Goal: Task Accomplishment & Management: Manage account settings

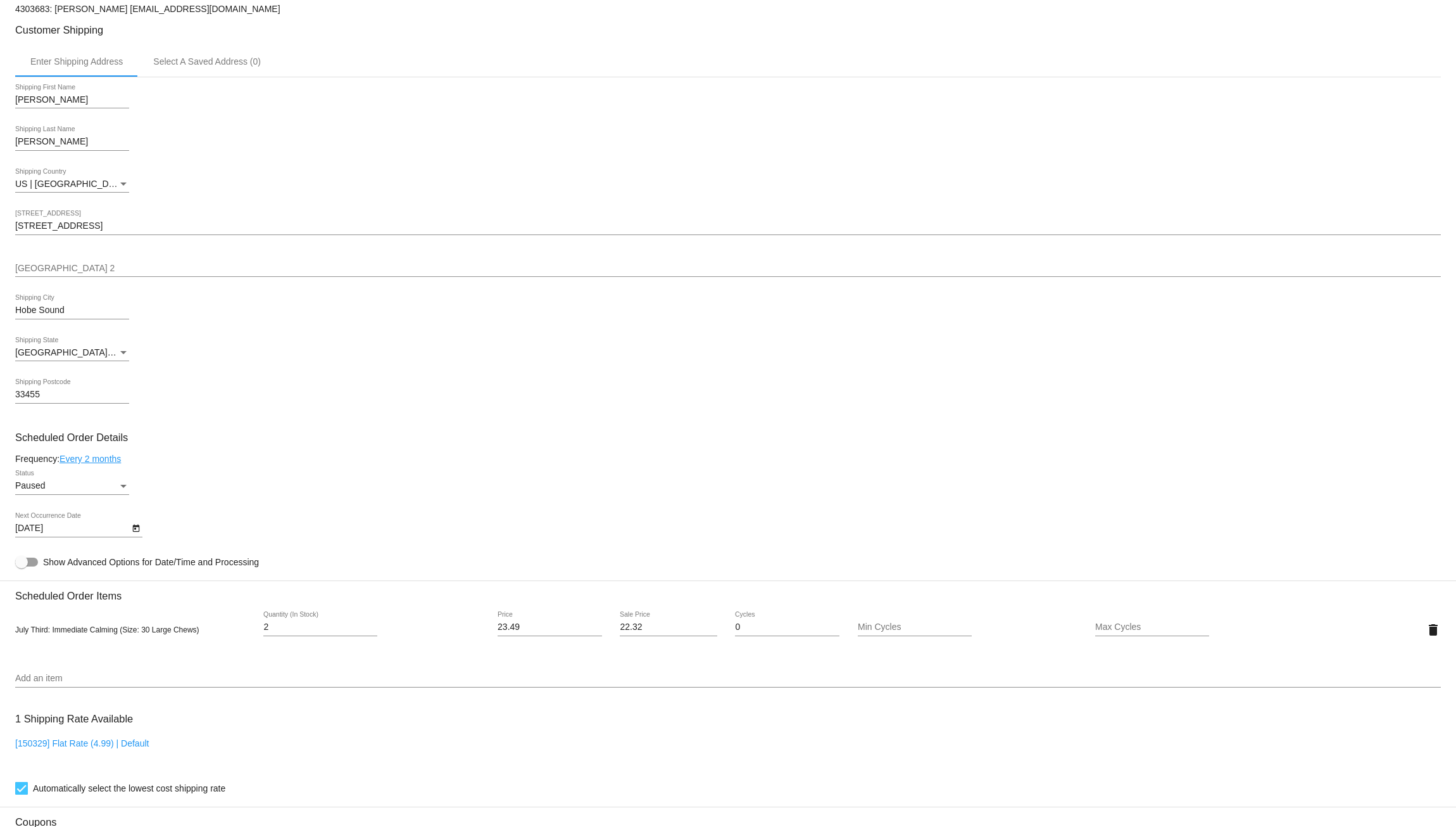
scroll to position [367, 0]
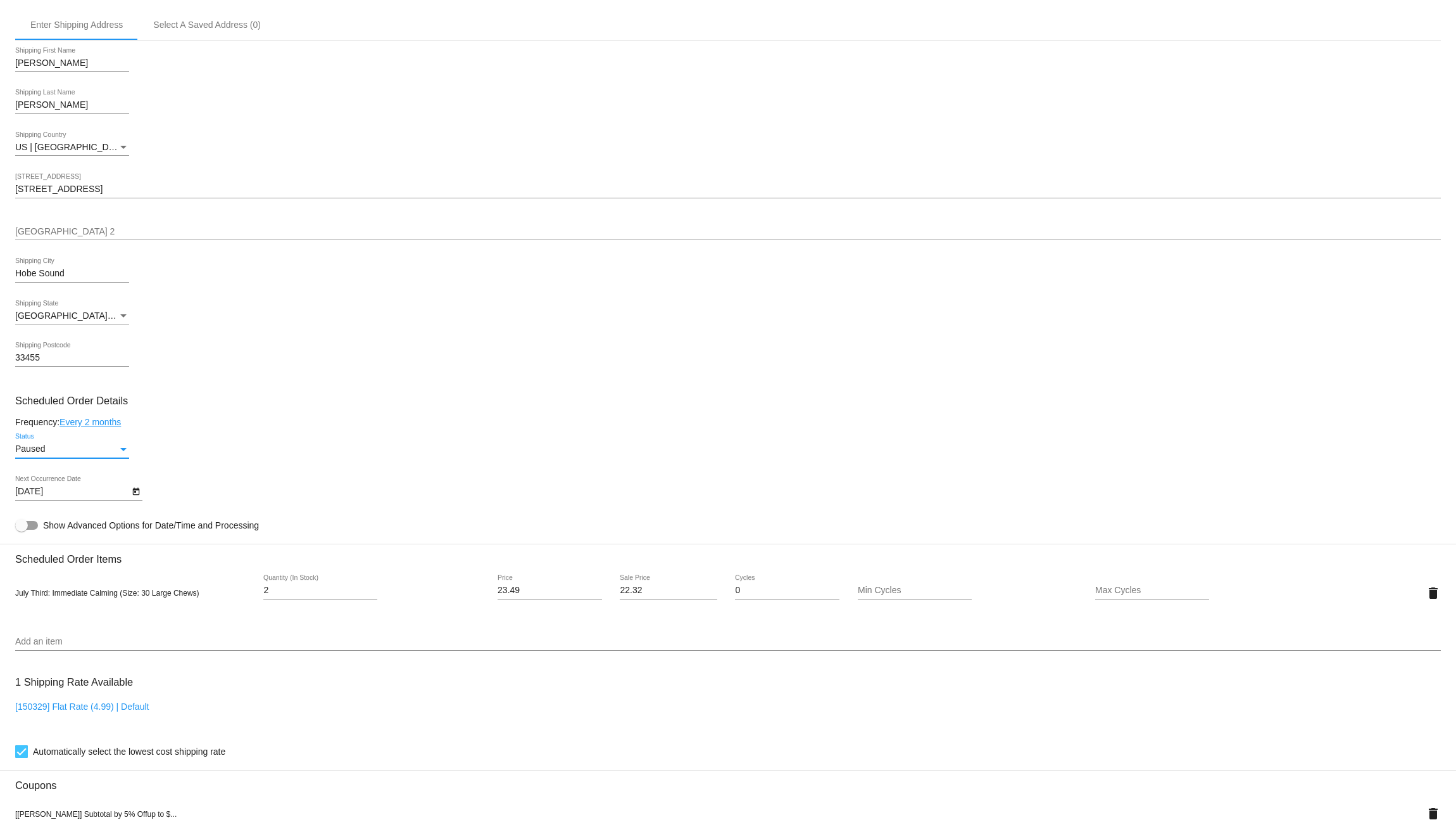
click at [102, 451] on div "Paused" at bounding box center [67, 449] width 102 height 10
click at [62, 433] on span "Active" at bounding box center [72, 429] width 114 height 26
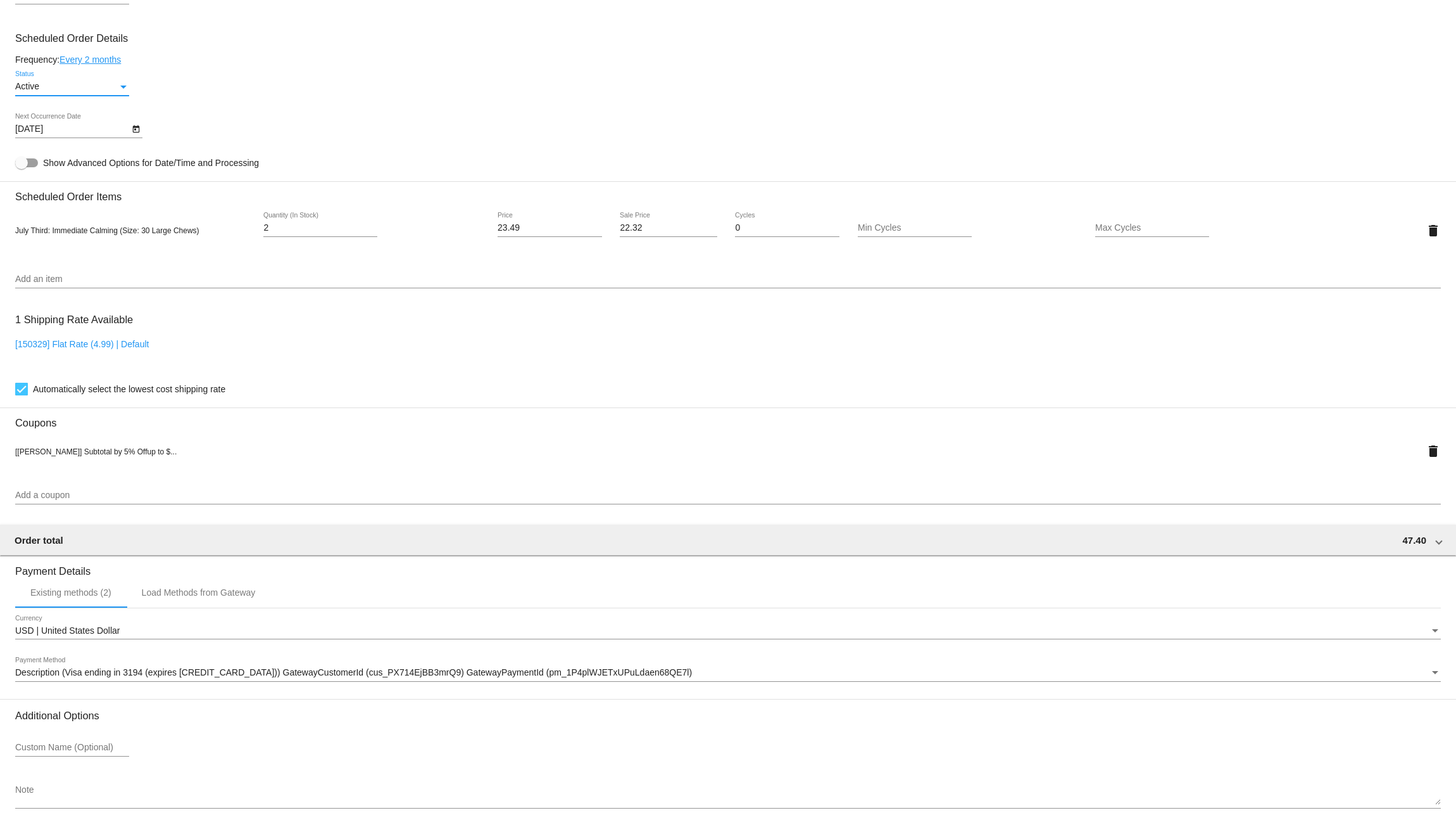
scroll to position [789, 0]
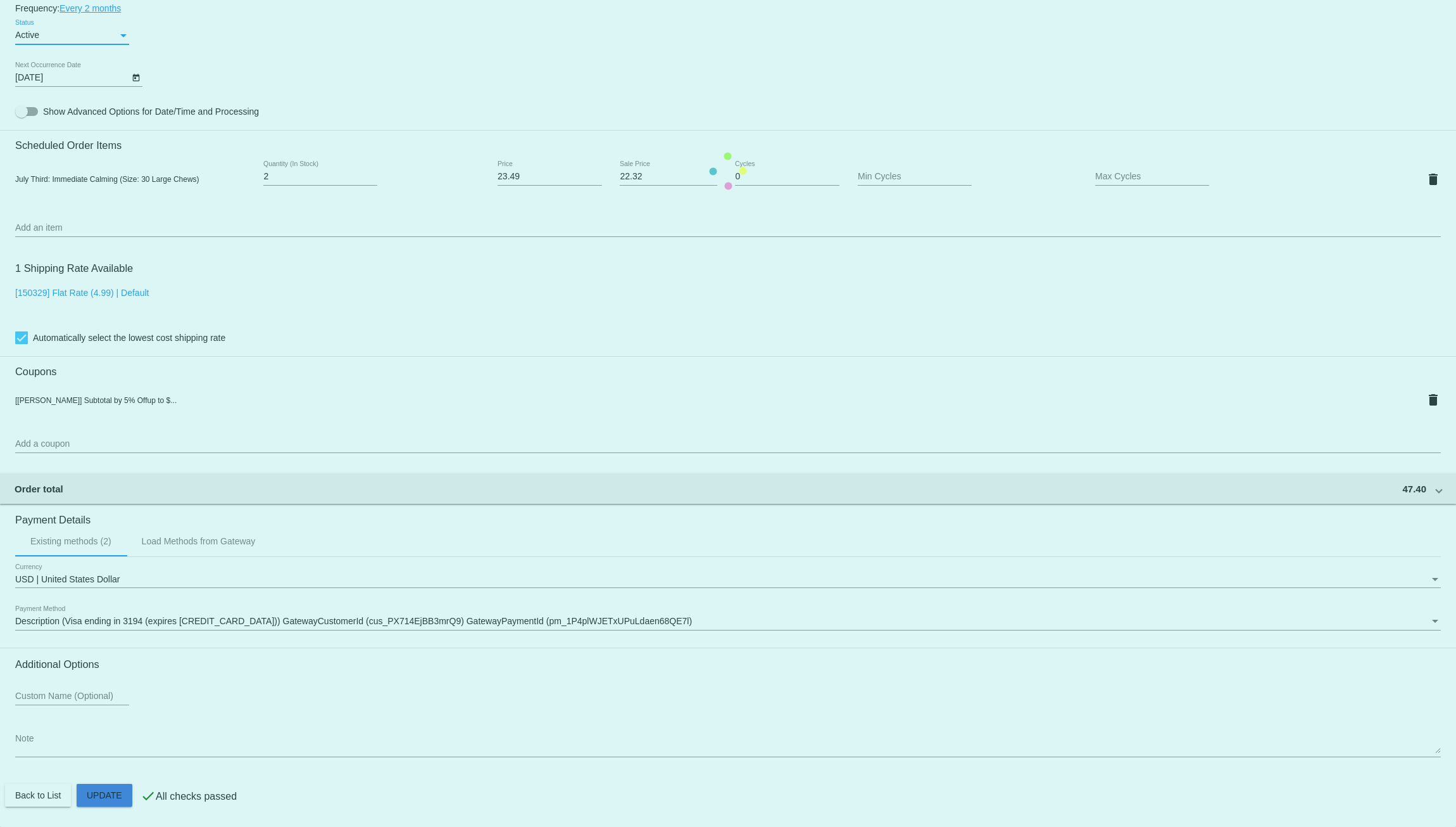
click at [109, 793] on mat-card "Customer 4303683: Sherry Surman forestsprings@protonmail.com Customer Shipping …" at bounding box center [728, 171] width 1456 height 1312
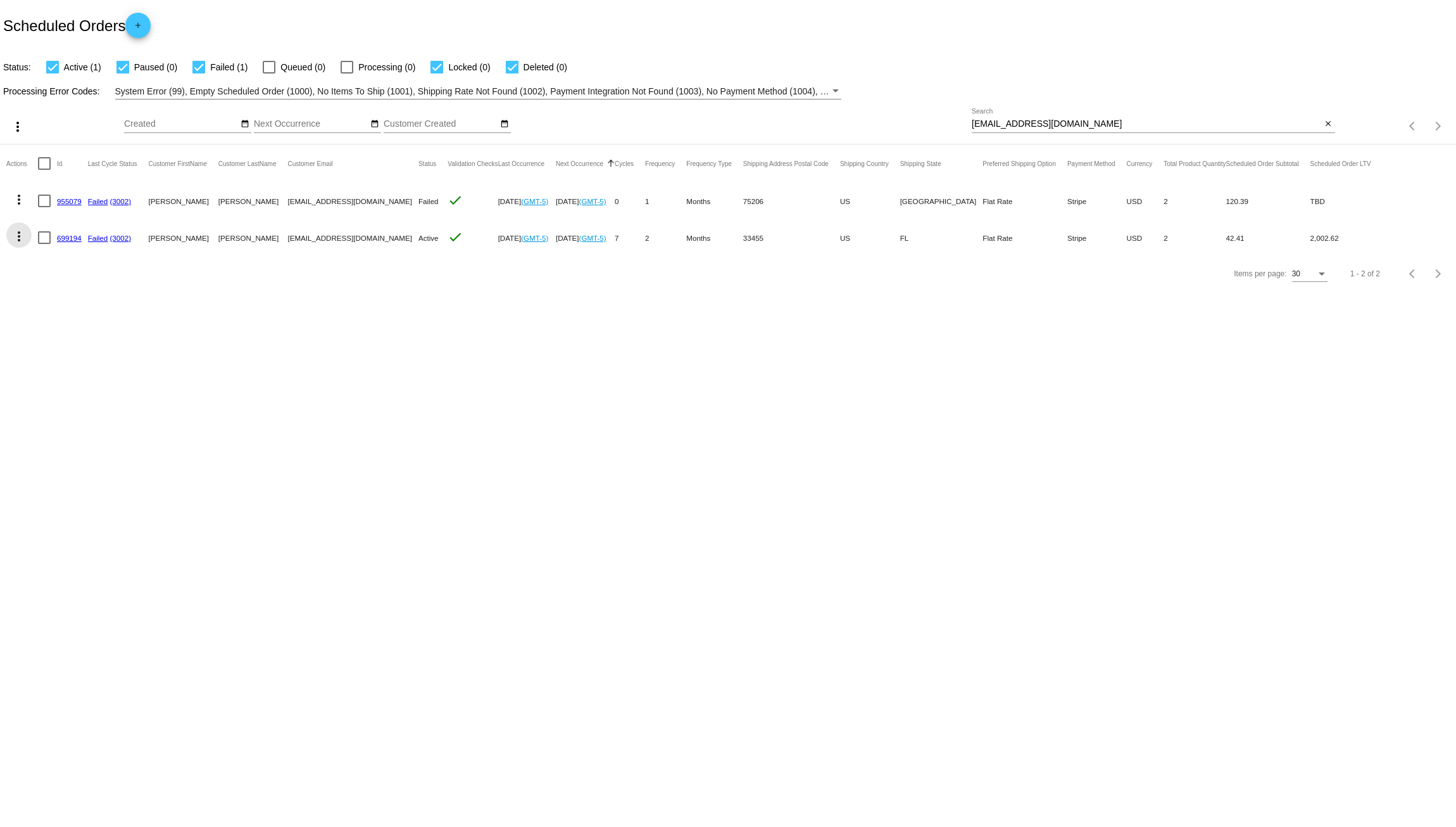
click at [18, 235] on mat-icon "more_vert" at bounding box center [19, 237] width 16 height 16
click at [75, 325] on span "Process Now" at bounding box center [70, 327] width 52 height 10
drag, startPoint x: 197, startPoint y: 318, endPoint x: 139, endPoint y: 303, distance: 59.9
click at [197, 316] on body "Scheduled Orders add Status: Active (1) Paused (0) Failed (1) Queued (0) Proces…" at bounding box center [728, 413] width 1456 height 827
click at [73, 236] on link "699194" at bounding box center [69, 238] width 25 height 9
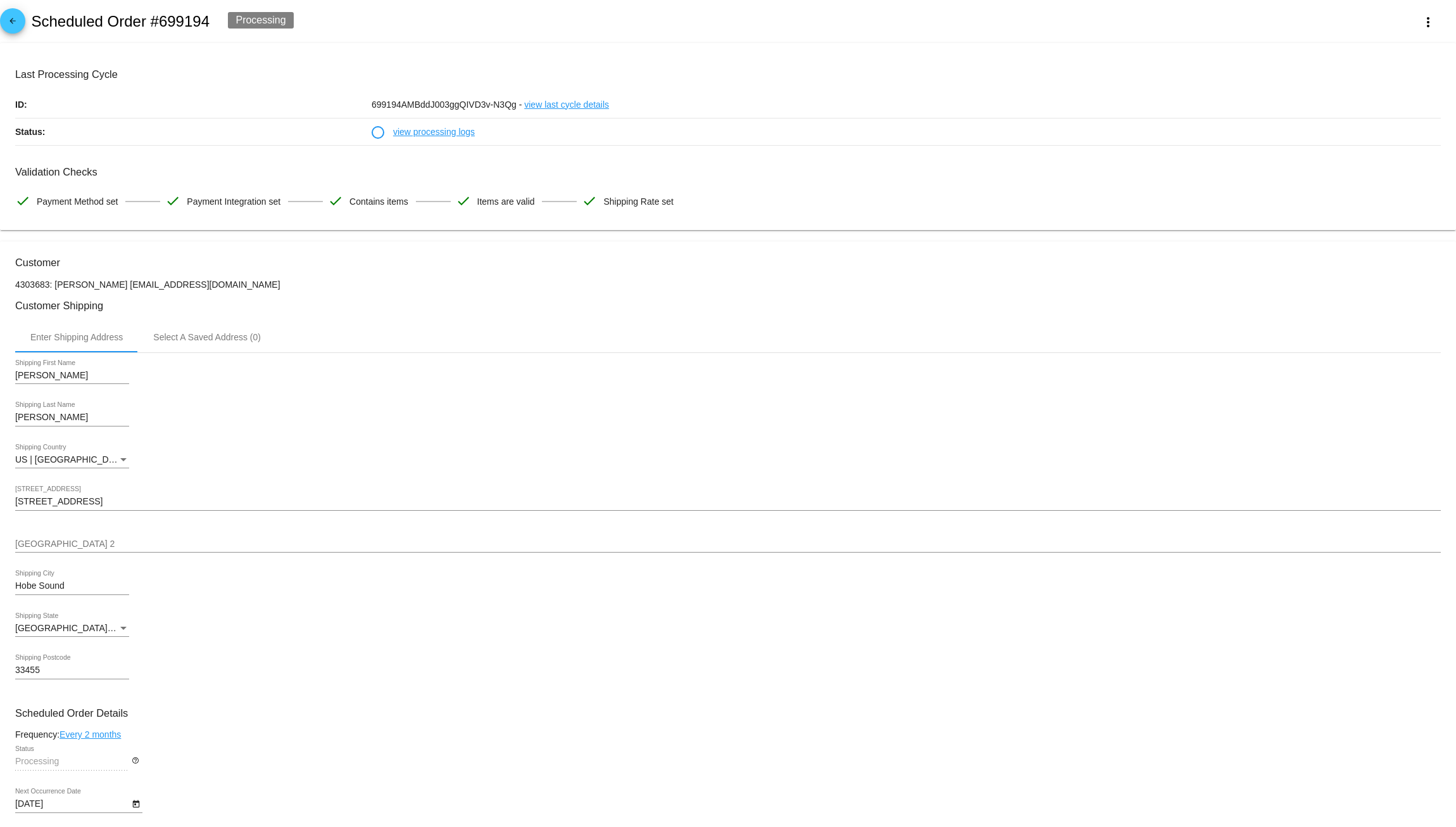
click at [208, 141] on p "Status:" at bounding box center [193, 132] width 356 height 26
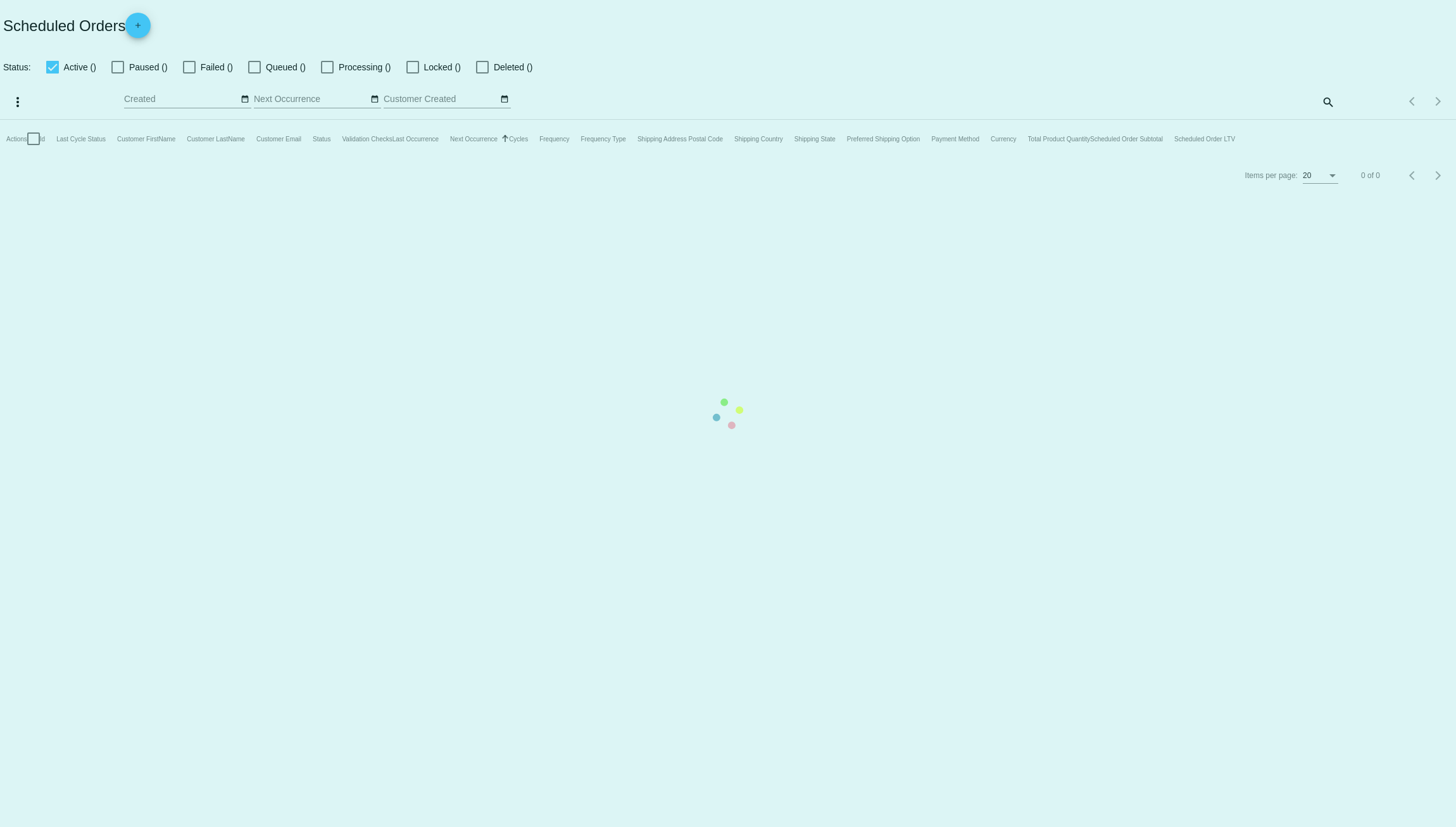
checkbox input "true"
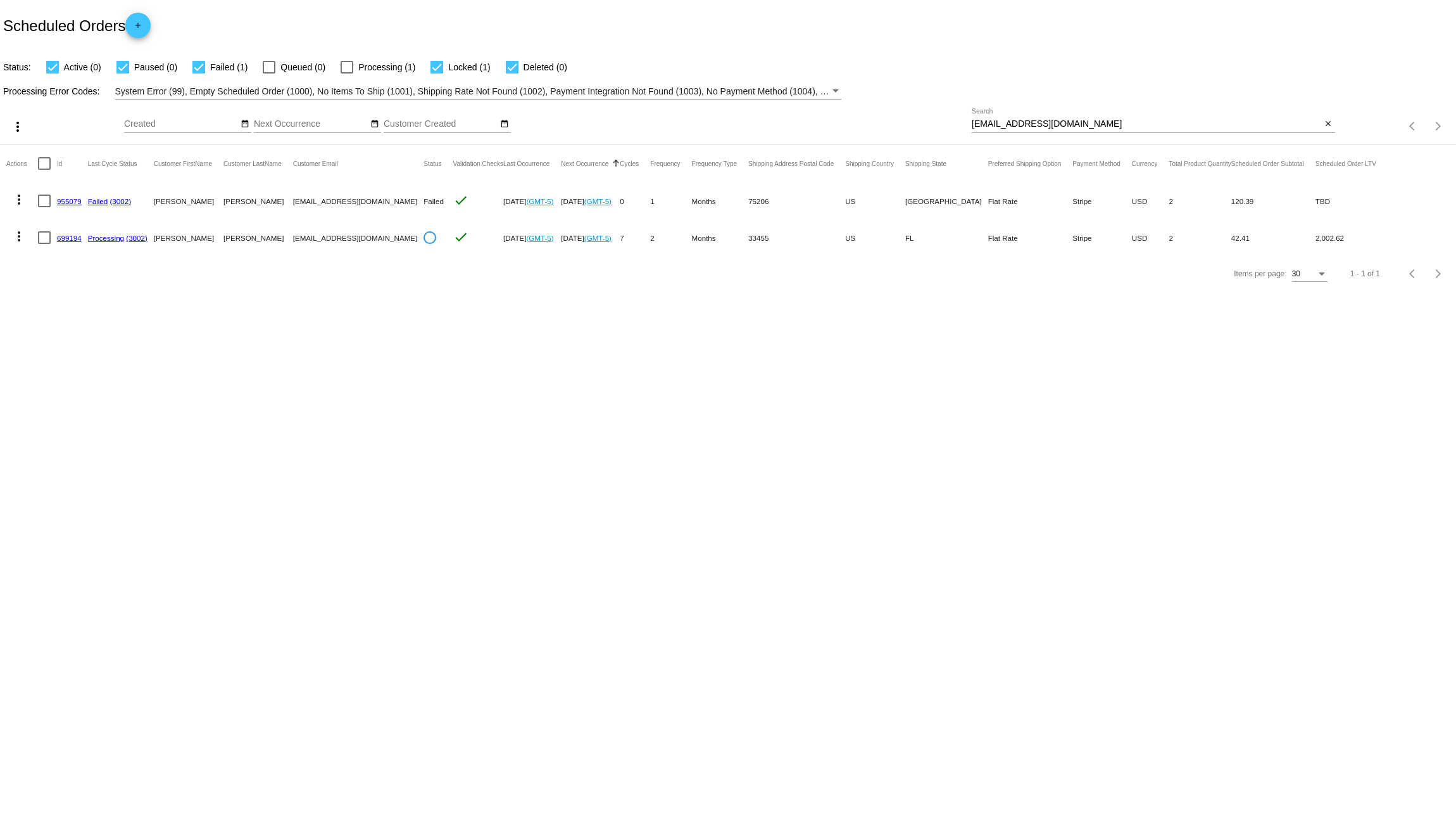
click at [64, 239] on link "699194" at bounding box center [69, 238] width 25 height 9
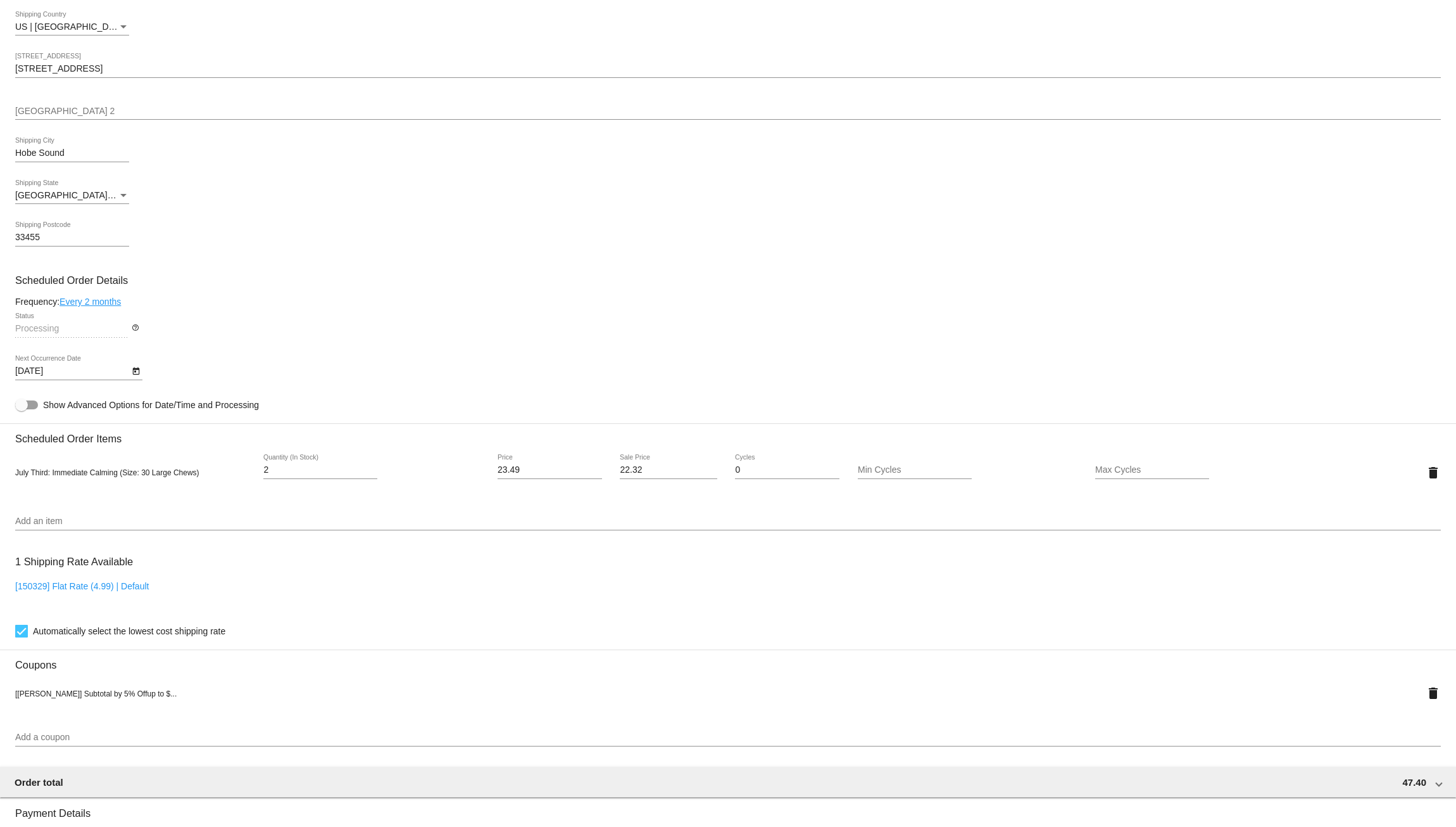
scroll to position [464, 0]
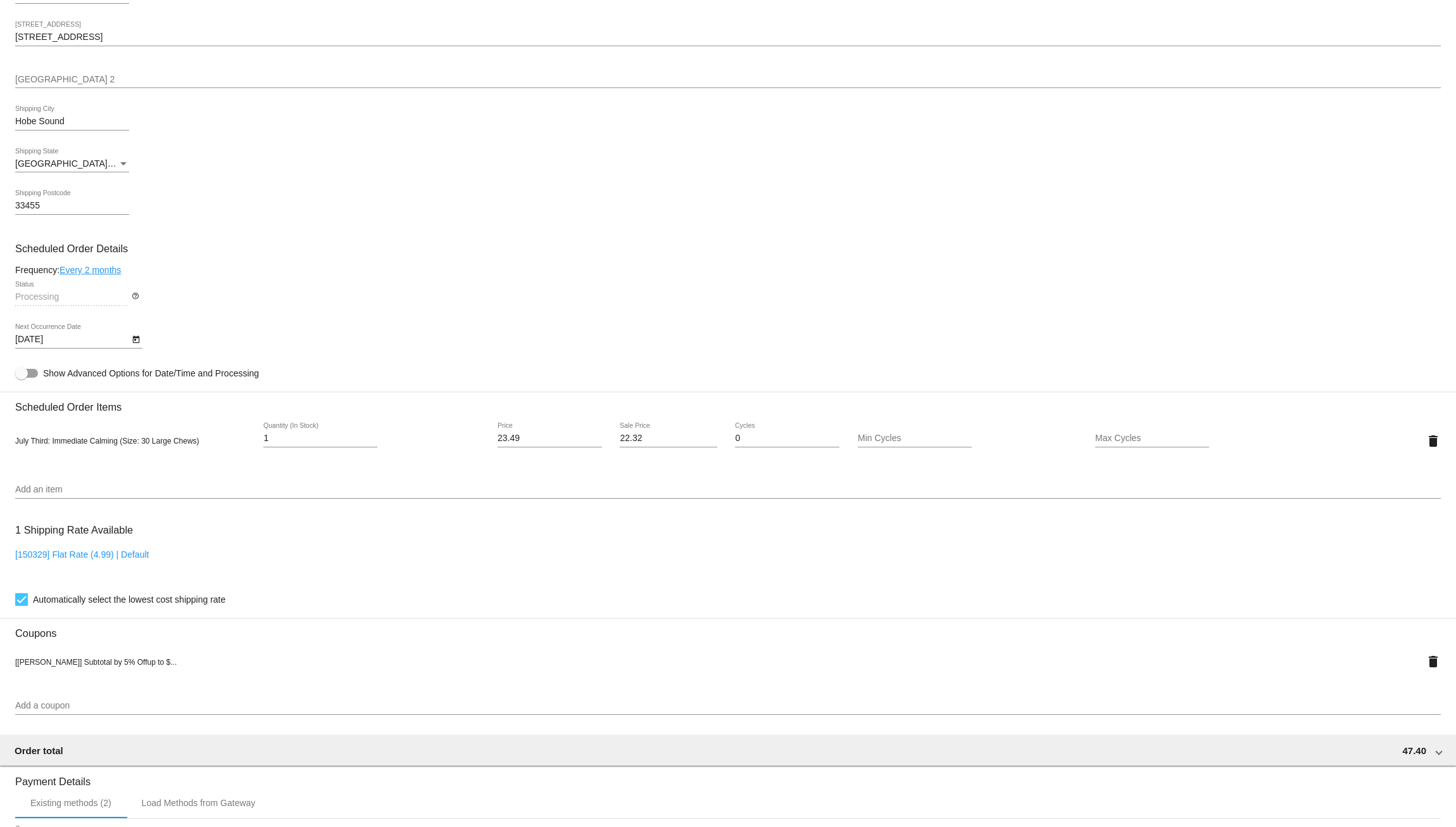
type input "1"
click at [369, 443] on input "1" at bounding box center [320, 438] width 114 height 10
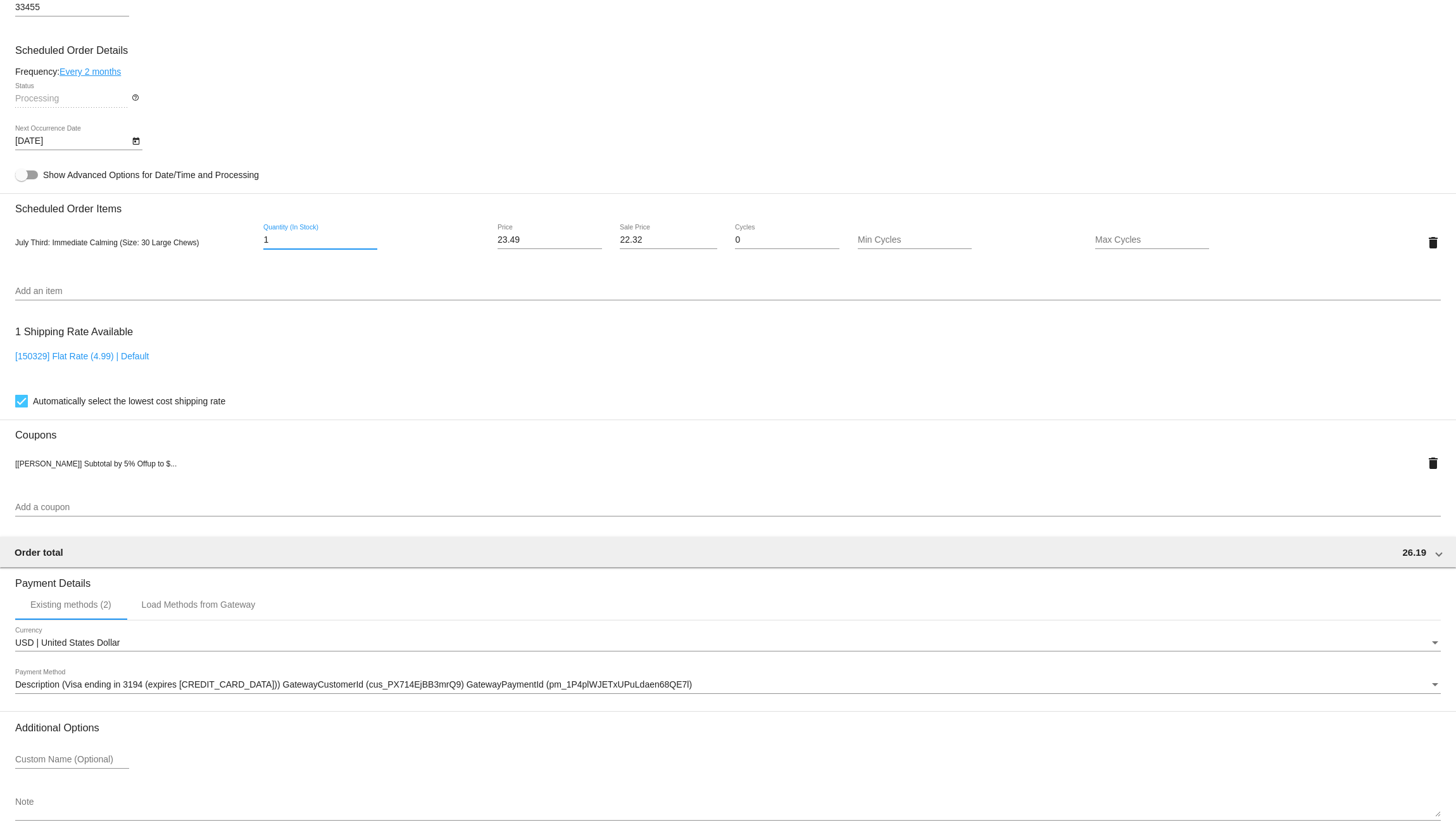
scroll to position [735, 0]
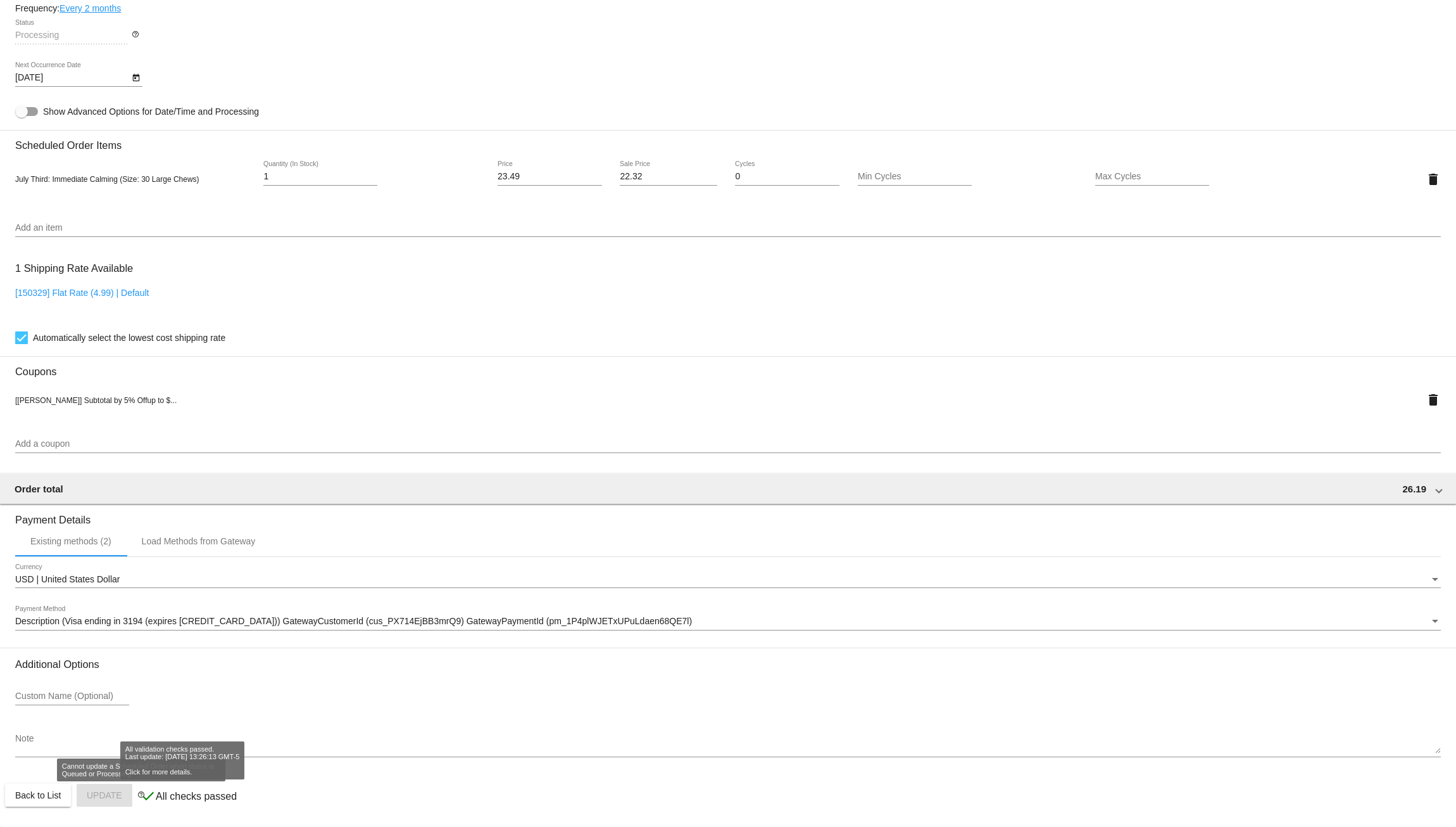
click at [159, 793] on p "All checks passed" at bounding box center [196, 796] width 81 height 12
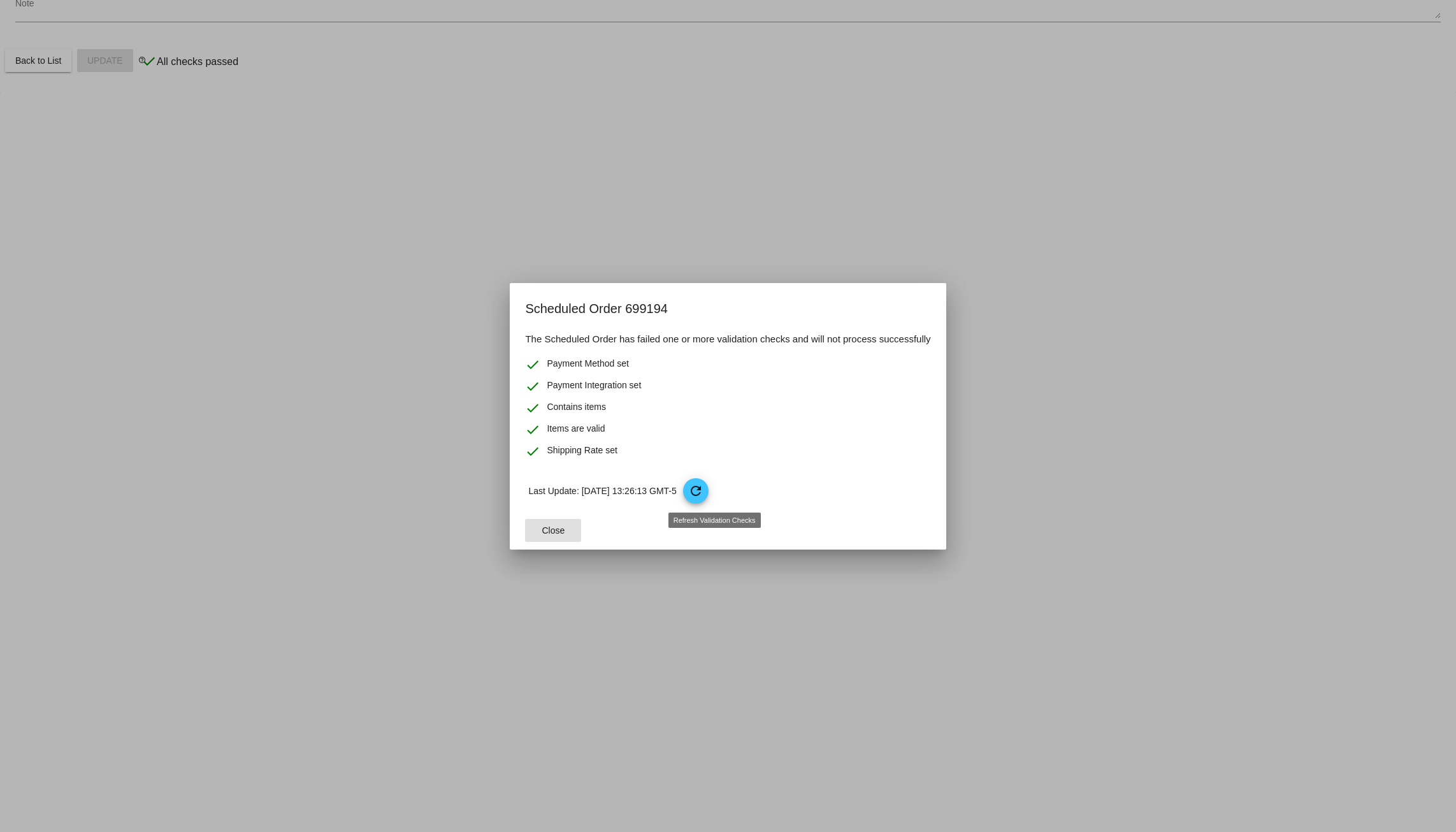
click at [704, 486] on mat-icon "refresh" at bounding box center [696, 491] width 16 height 16
click at [704, 492] on mat-icon "refresh" at bounding box center [696, 491] width 16 height 16
click at [553, 530] on span "Close" at bounding box center [553, 530] width 23 height 10
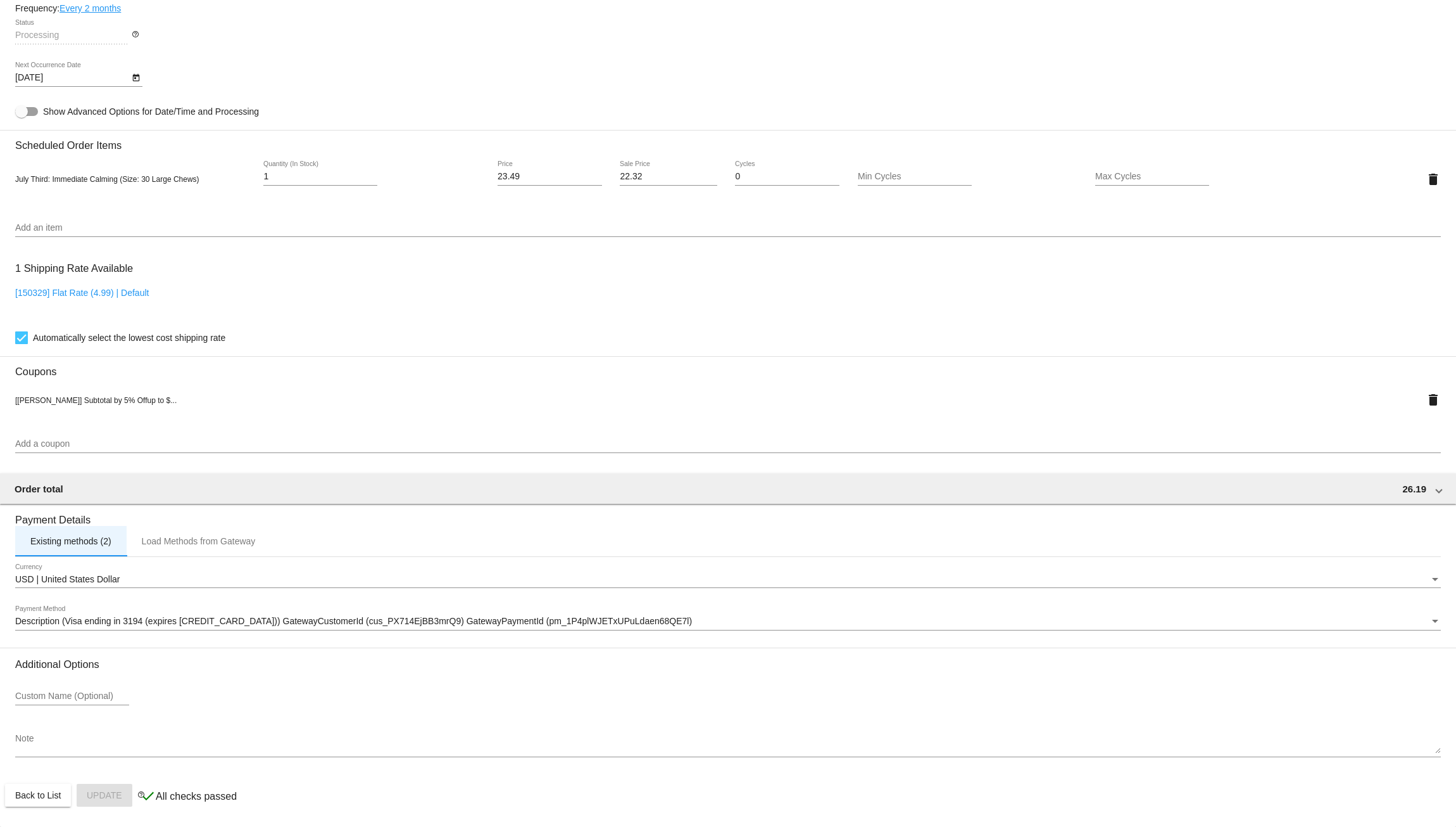
click at [84, 545] on div "Existing methods (2)" at bounding box center [71, 540] width 81 height 10
click at [67, 624] on span "Description (Visa ending in 3194 (expires [CREDIT_CARD_DATA])) GatewayCustomerI…" at bounding box center [354, 620] width 677 height 10
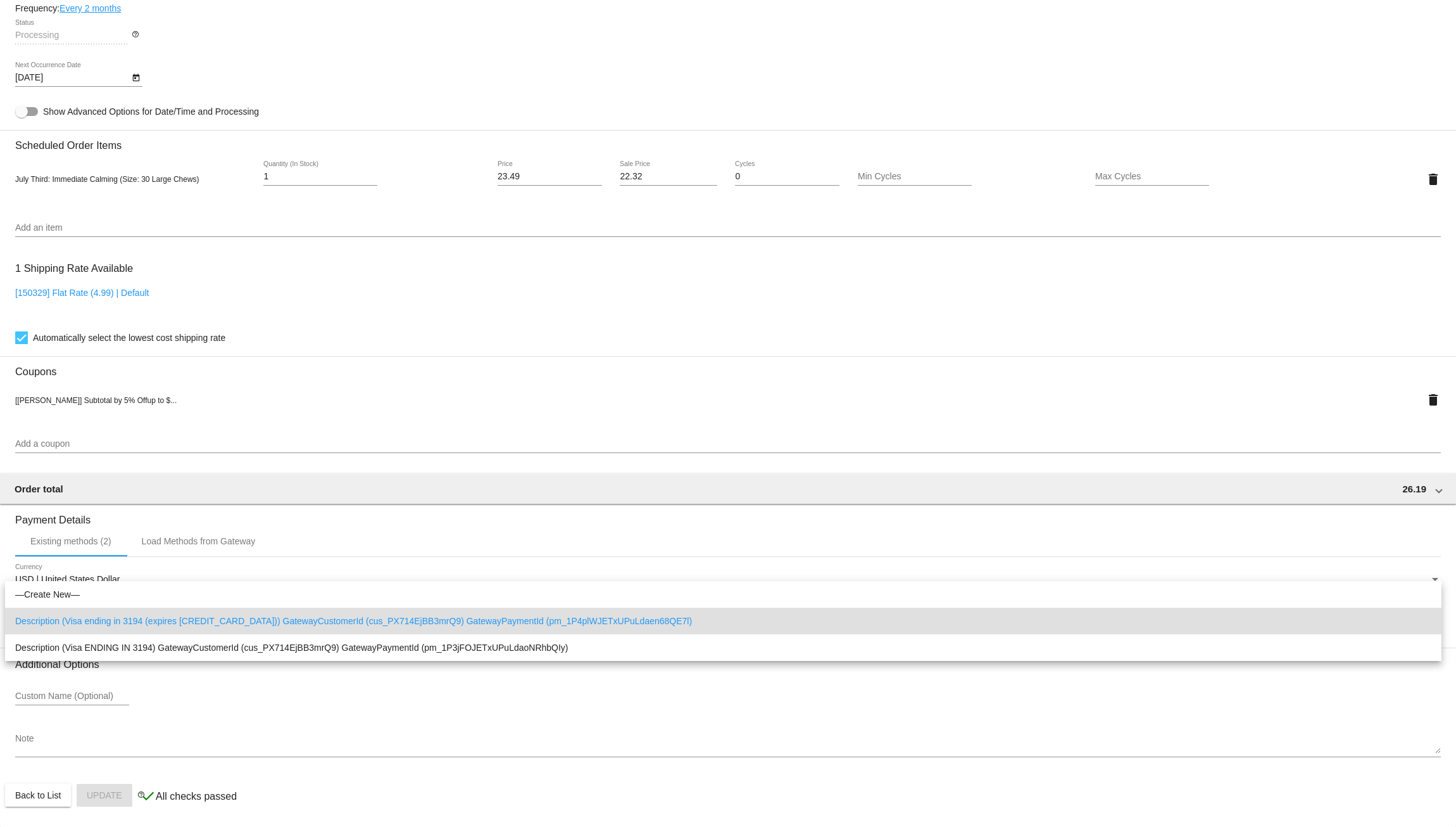
click at [507, 403] on div at bounding box center [728, 413] width 1456 height 827
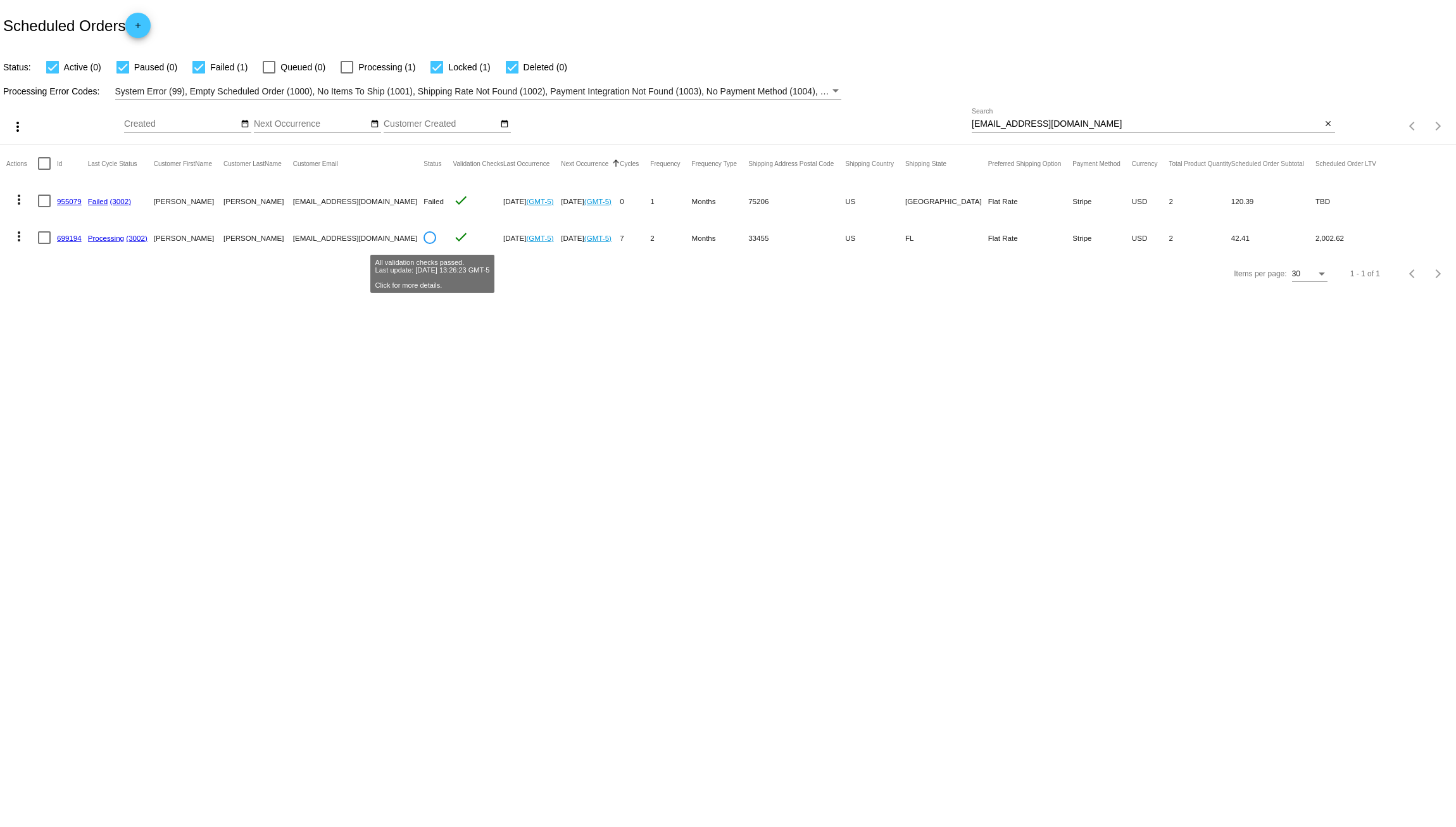
click at [702, 340] on body "Scheduled Orders add Status: Active (0) Paused (0) Failed (1) Queued (0) Proces…" at bounding box center [728, 413] width 1456 height 827
drag, startPoint x: 394, startPoint y: 203, endPoint x: 294, endPoint y: 205, distance: 100.0
click at [294, 205] on mat-cell "[EMAIL_ADDRESS][DOMAIN_NAME]" at bounding box center [359, 200] width 131 height 36
copy mat-cell "[EMAIL_ADDRESS][DOMAIN_NAME]"
click at [387, 321] on body "Scheduled Orders add Status: Active (0) Paused (0) Failed (1) Queued (0) Proces…" at bounding box center [728, 413] width 1456 height 827
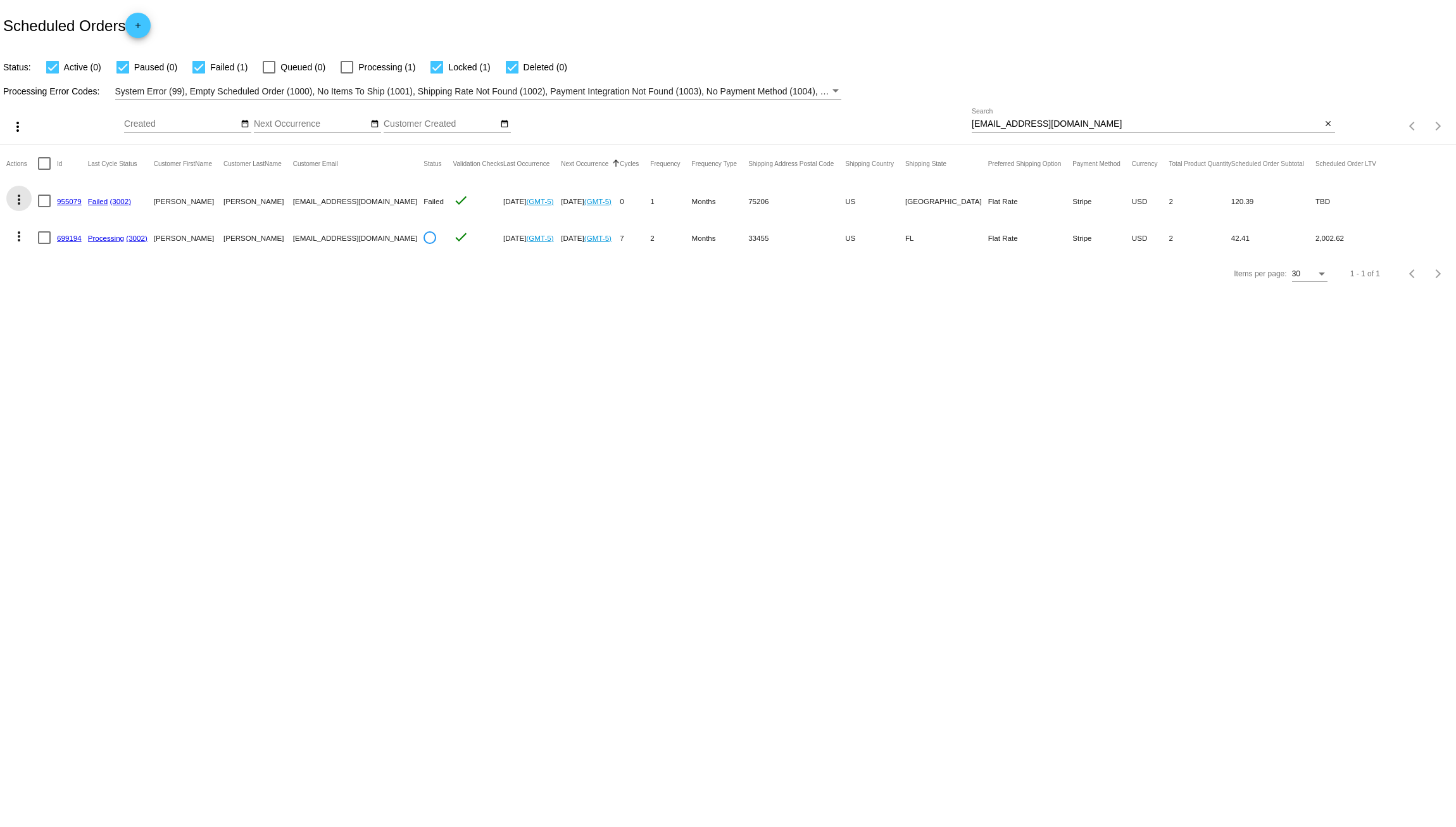
click at [13, 198] on mat-icon "more_vert" at bounding box center [19, 200] width 16 height 16
click at [67, 380] on span "Delete" at bounding box center [57, 381] width 26 height 10
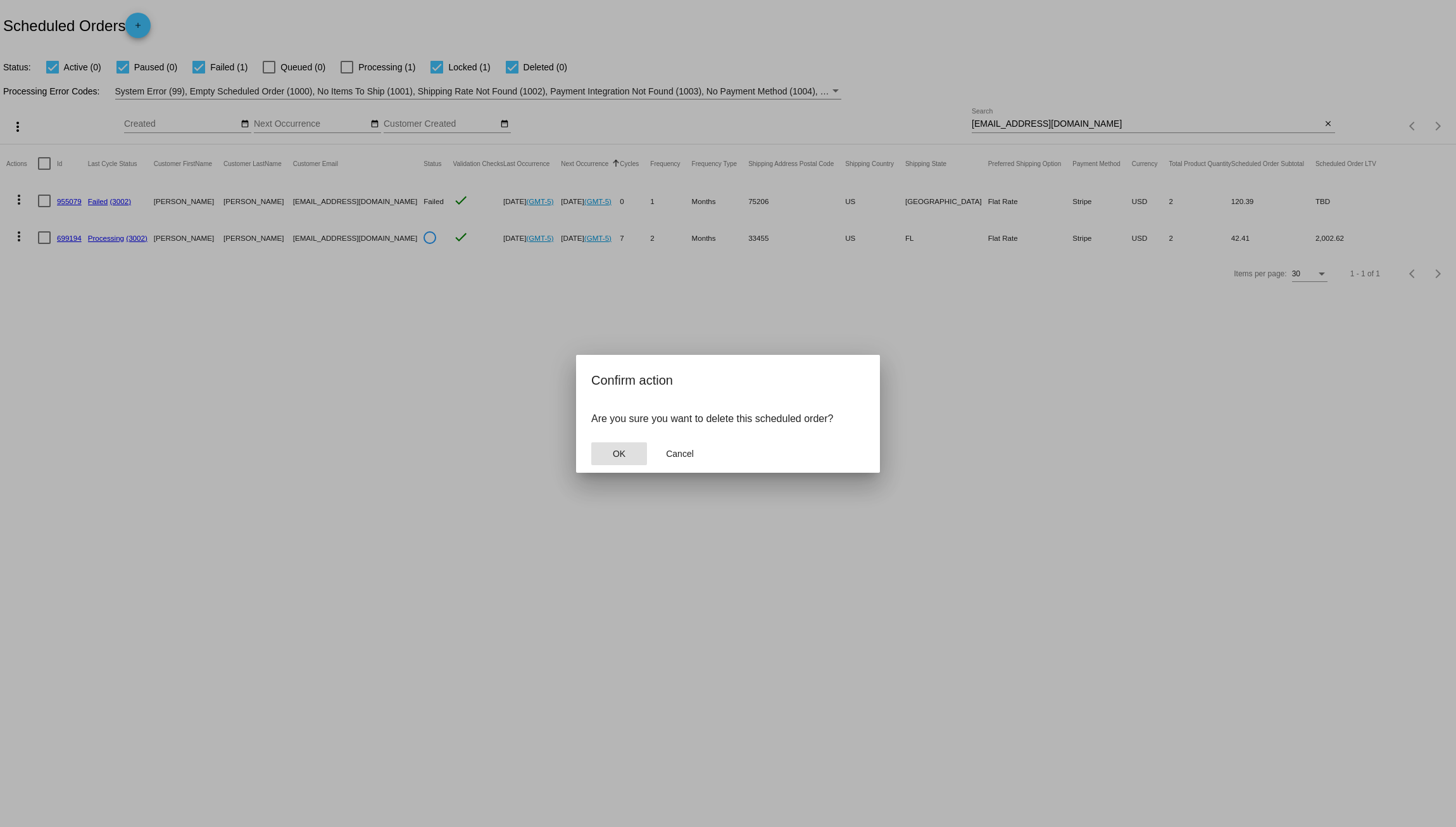
click at [640, 453] on button "OK" at bounding box center [619, 453] width 56 height 23
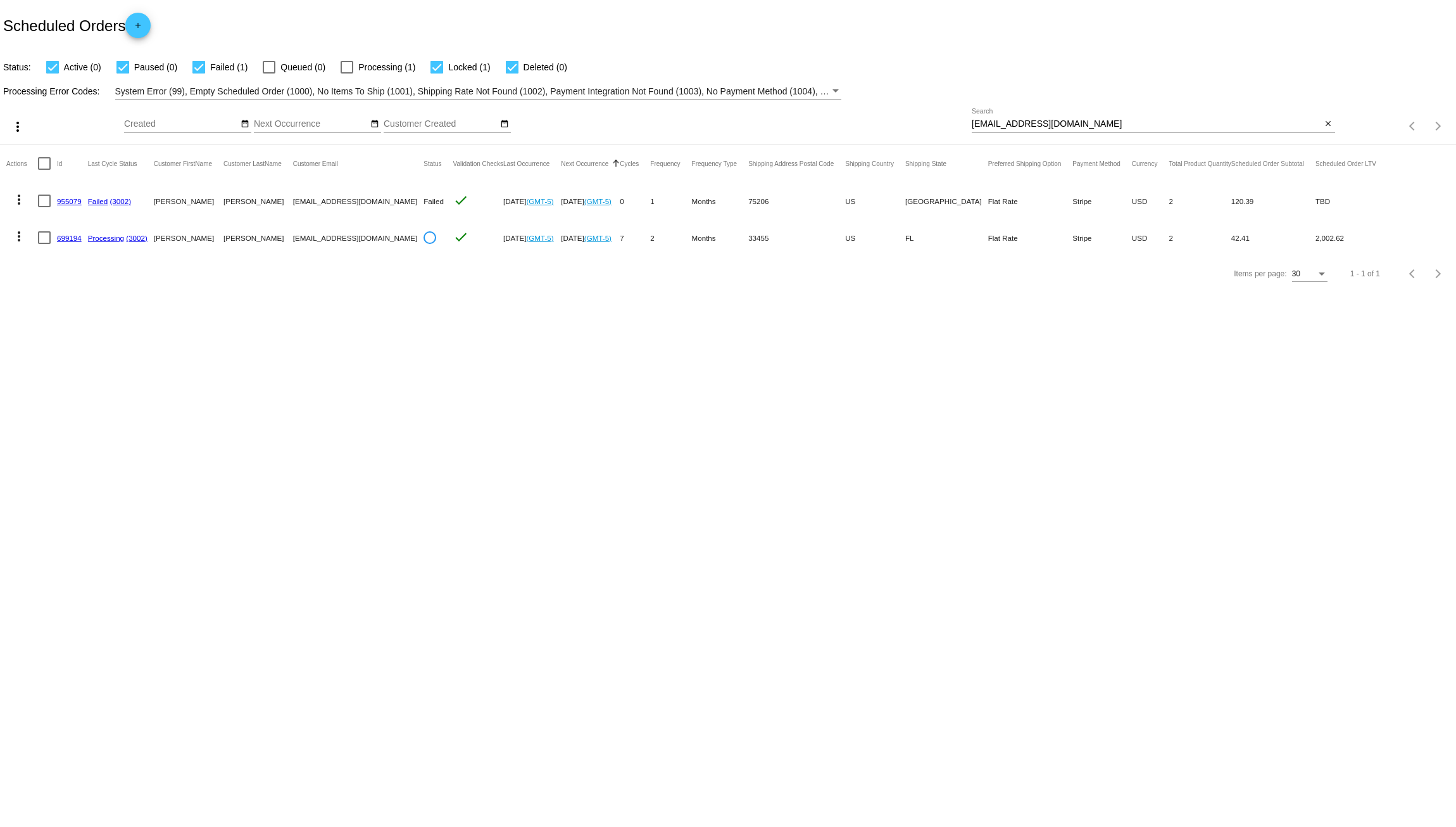
click at [356, 374] on body "Scheduled Orders add Status: Active (0) Paused (0) Failed (1) Queued (0) Proces…" at bounding box center [728, 413] width 1456 height 827
click at [263, 297] on body "Scheduled Orders add Status: Active (0) Paused (0) Failed (1) Queued (0) Proces…" at bounding box center [728, 413] width 1456 height 827
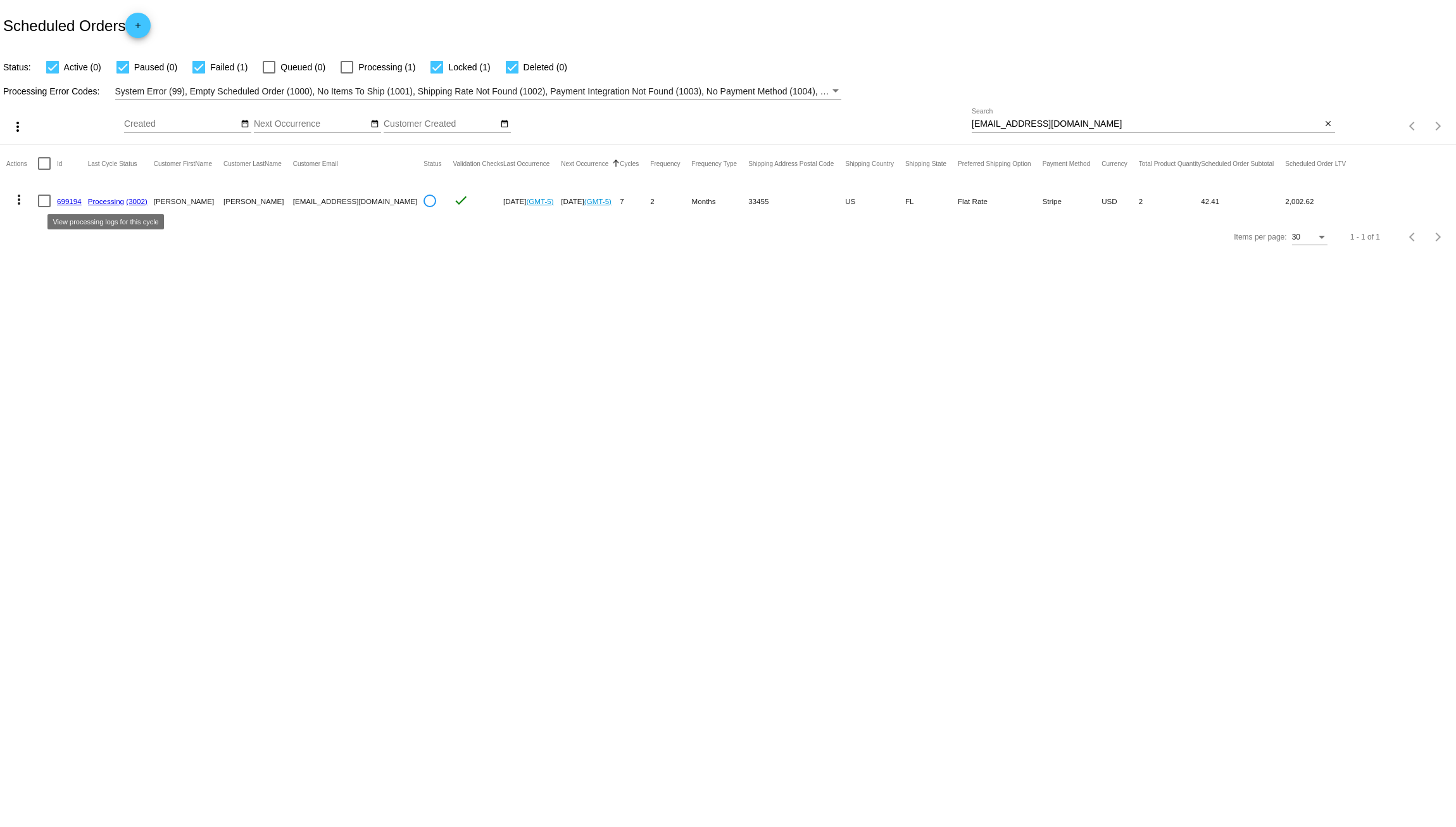
click at [119, 200] on link "Processing" at bounding box center [106, 201] width 36 height 9
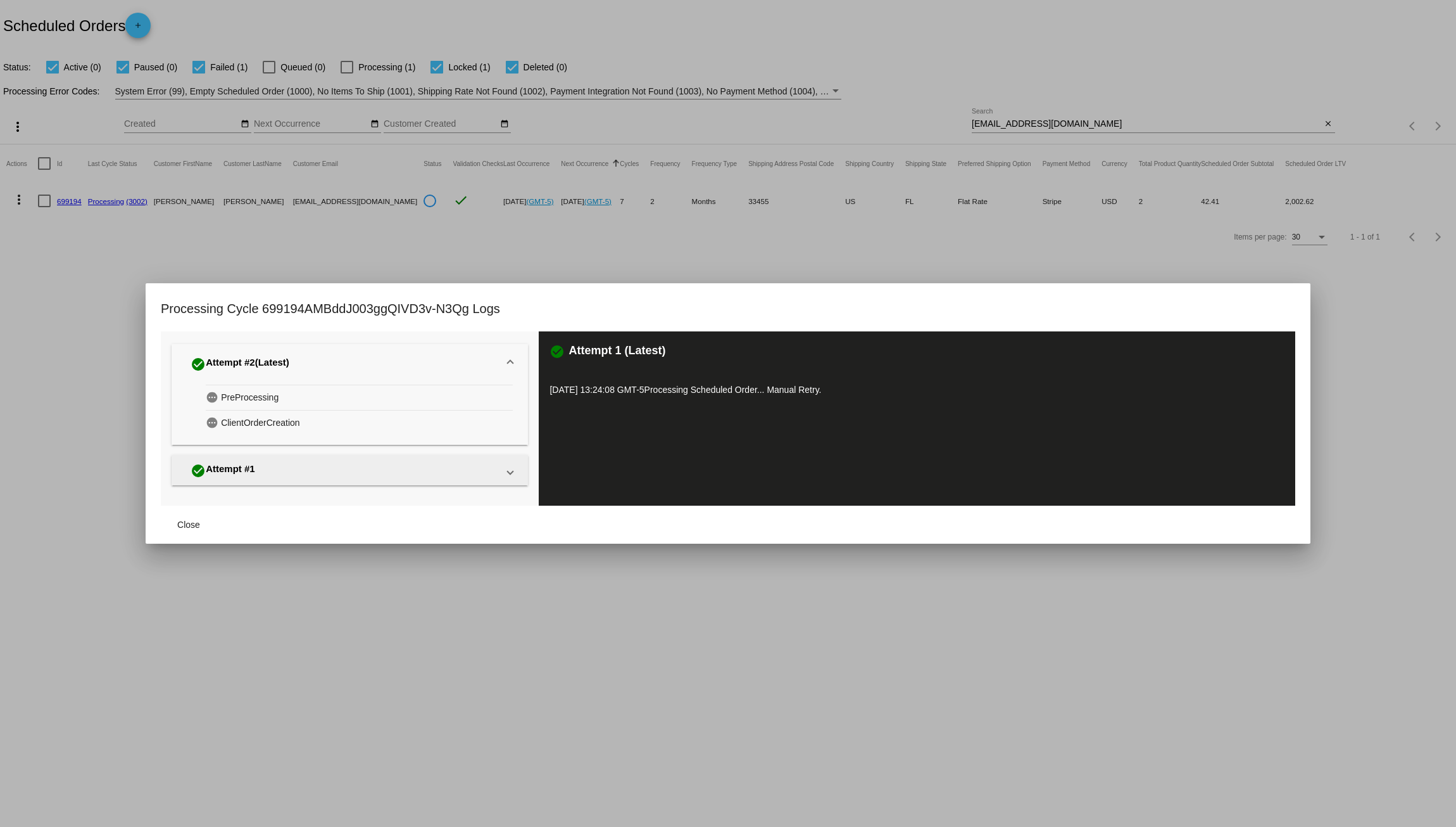
click at [303, 457] on mat-expansion-panel-header "check_circle Attempt #1" at bounding box center [349, 470] width 356 height 30
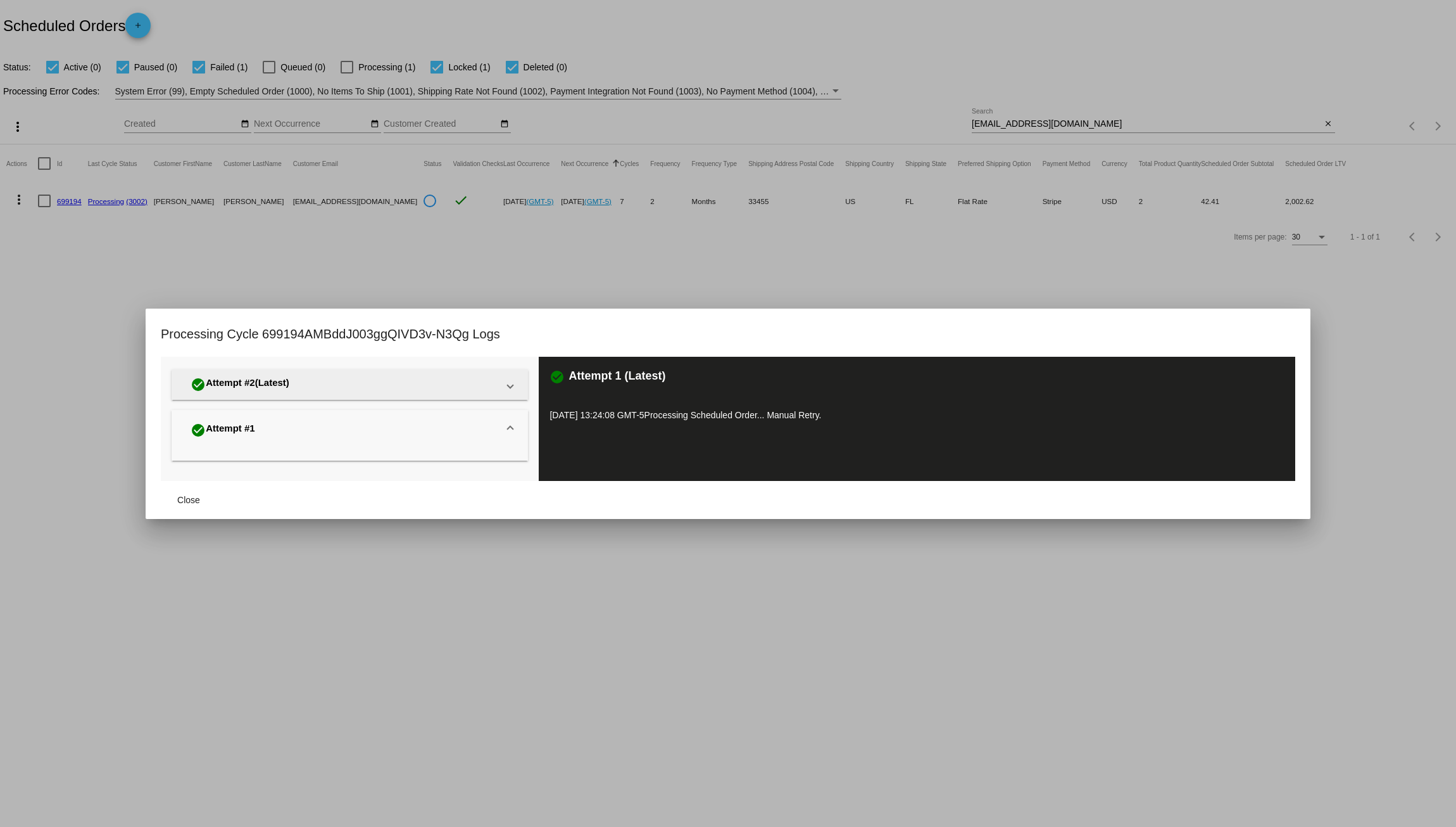
click at [319, 389] on mat-panel-title "check_circle Attempt #2 (Latest)" at bounding box center [342, 384] width 311 height 21
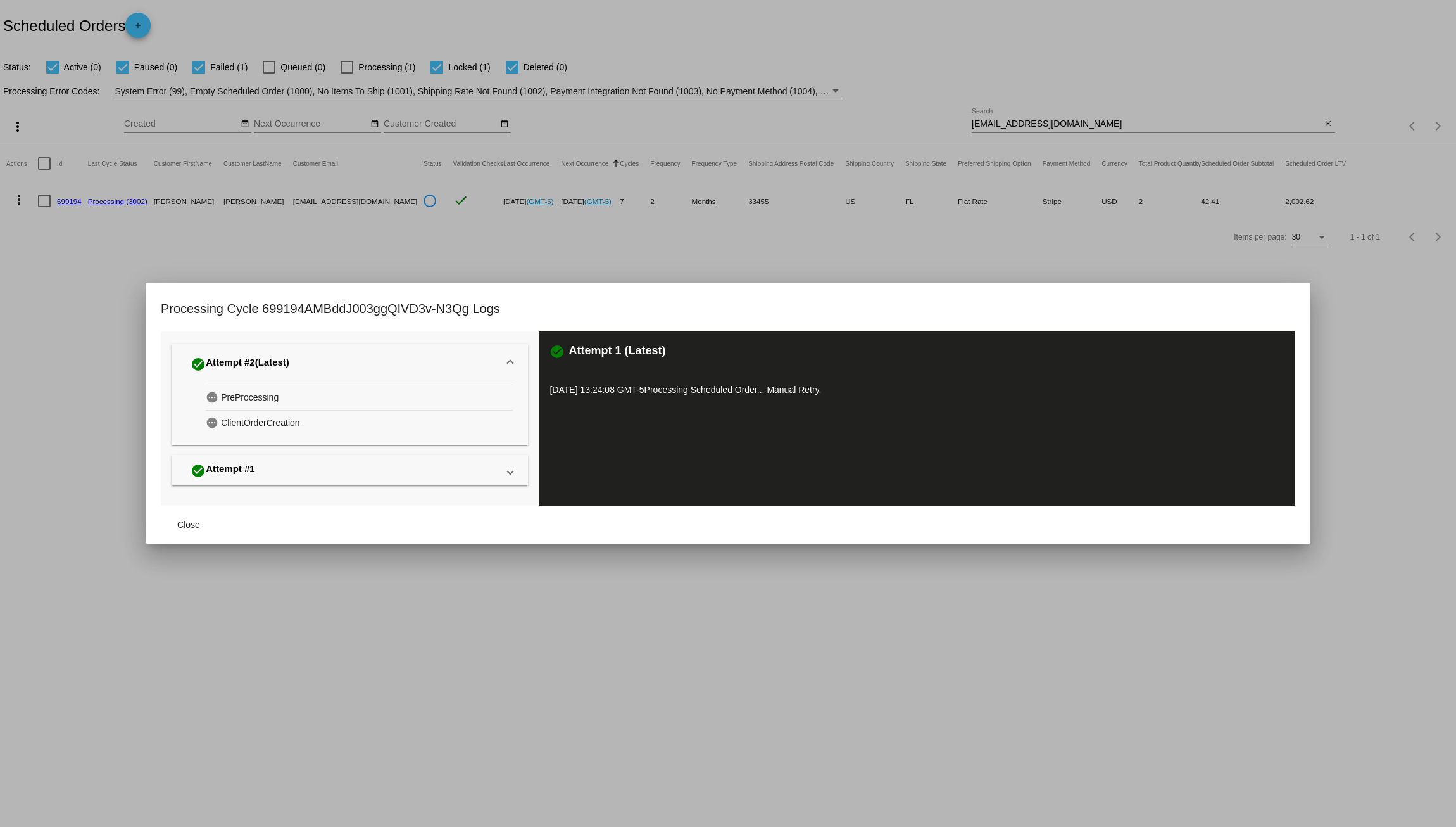
click at [275, 395] on span "PreProcessing" at bounding box center [250, 397] width 57 height 19
click at [272, 413] on span "ClientOrderCreation" at bounding box center [261, 422] width 79 height 19
click at [400, 544] on div at bounding box center [728, 413] width 1456 height 827
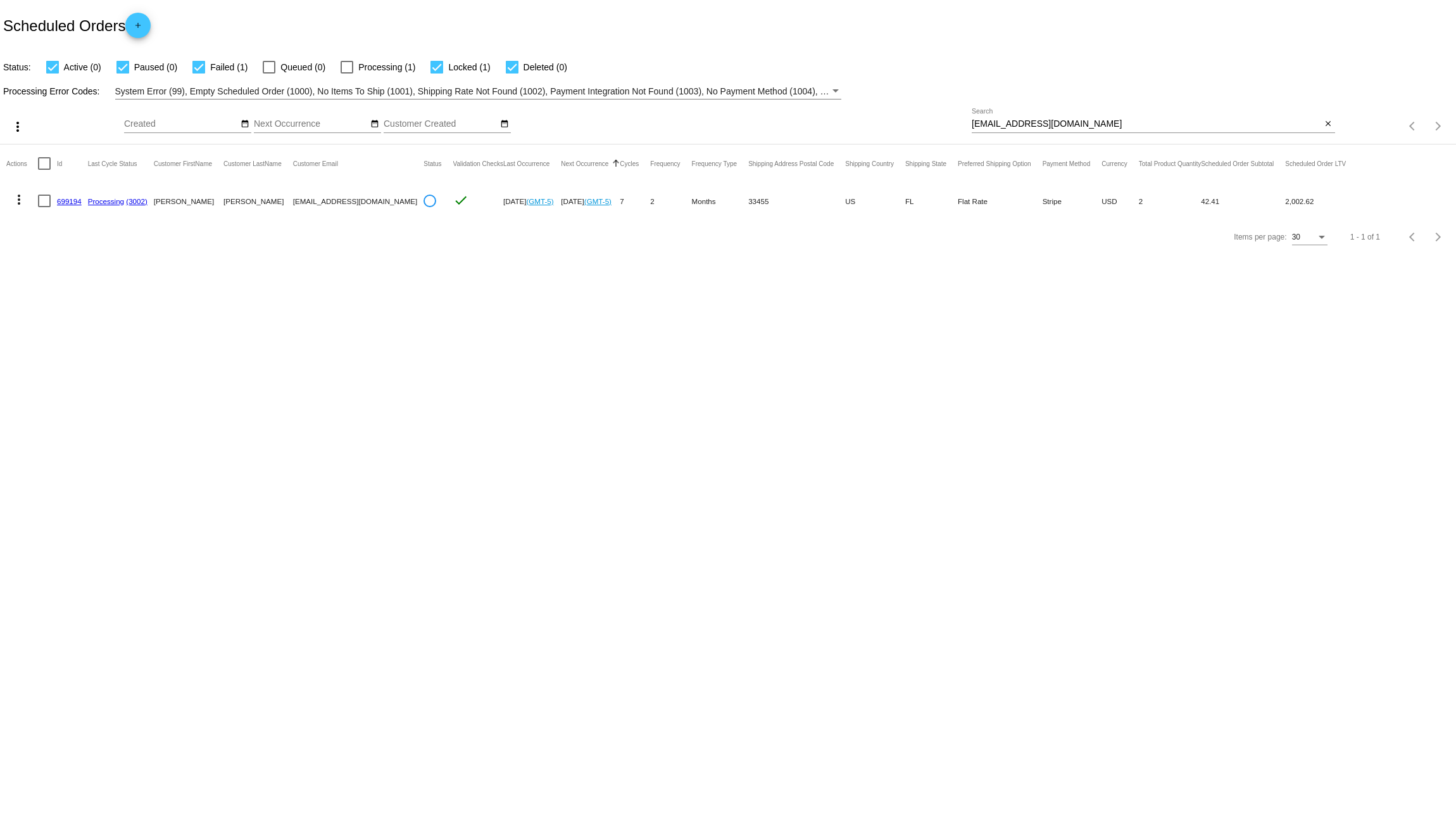
click at [761, 89] on span "System Error (99), Empty Scheduled Order (1000), No Items To Ship (1001), Shipp…" at bounding box center [810, 91] width 1391 height 10
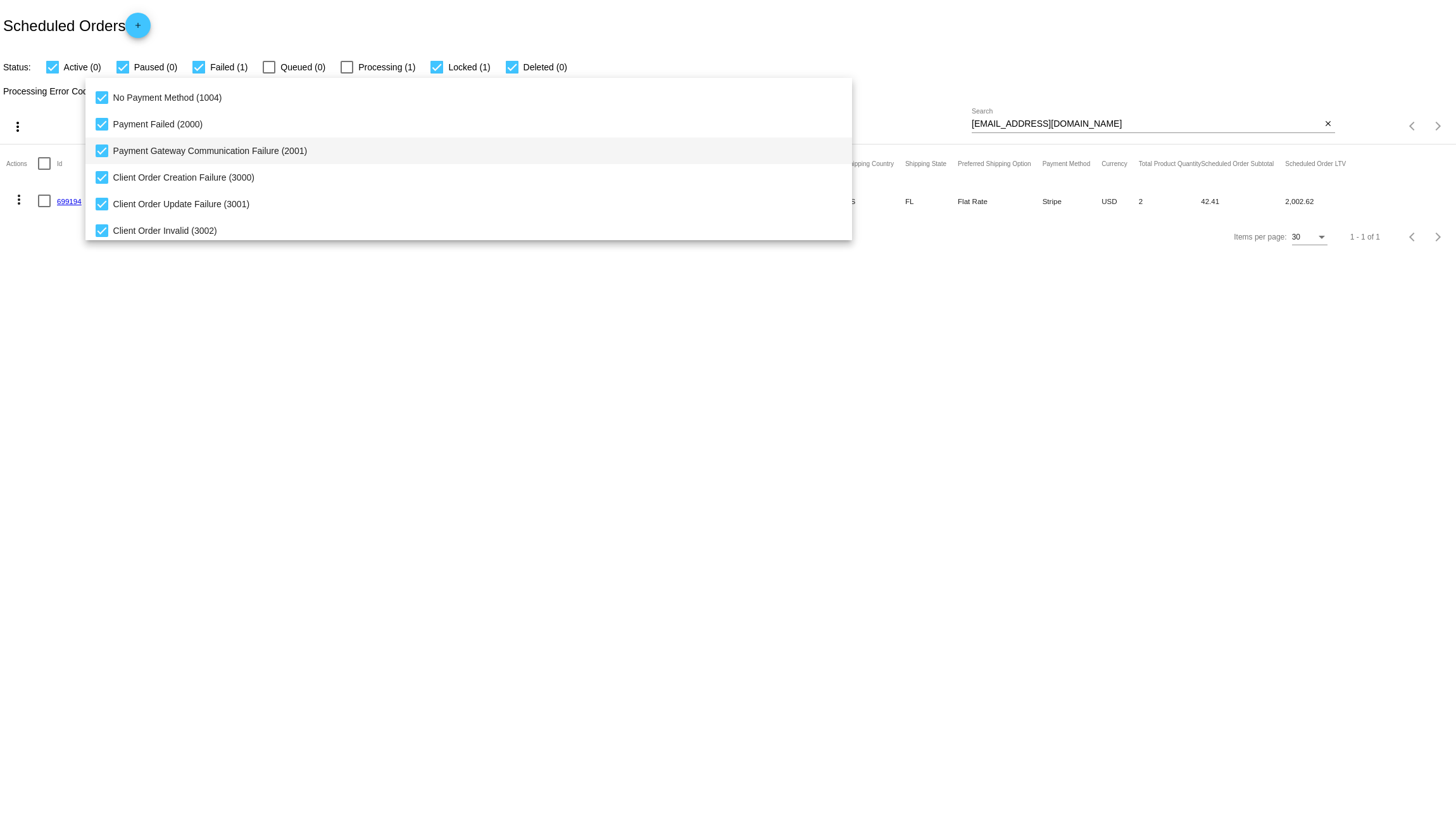
scroll to position [130, 0]
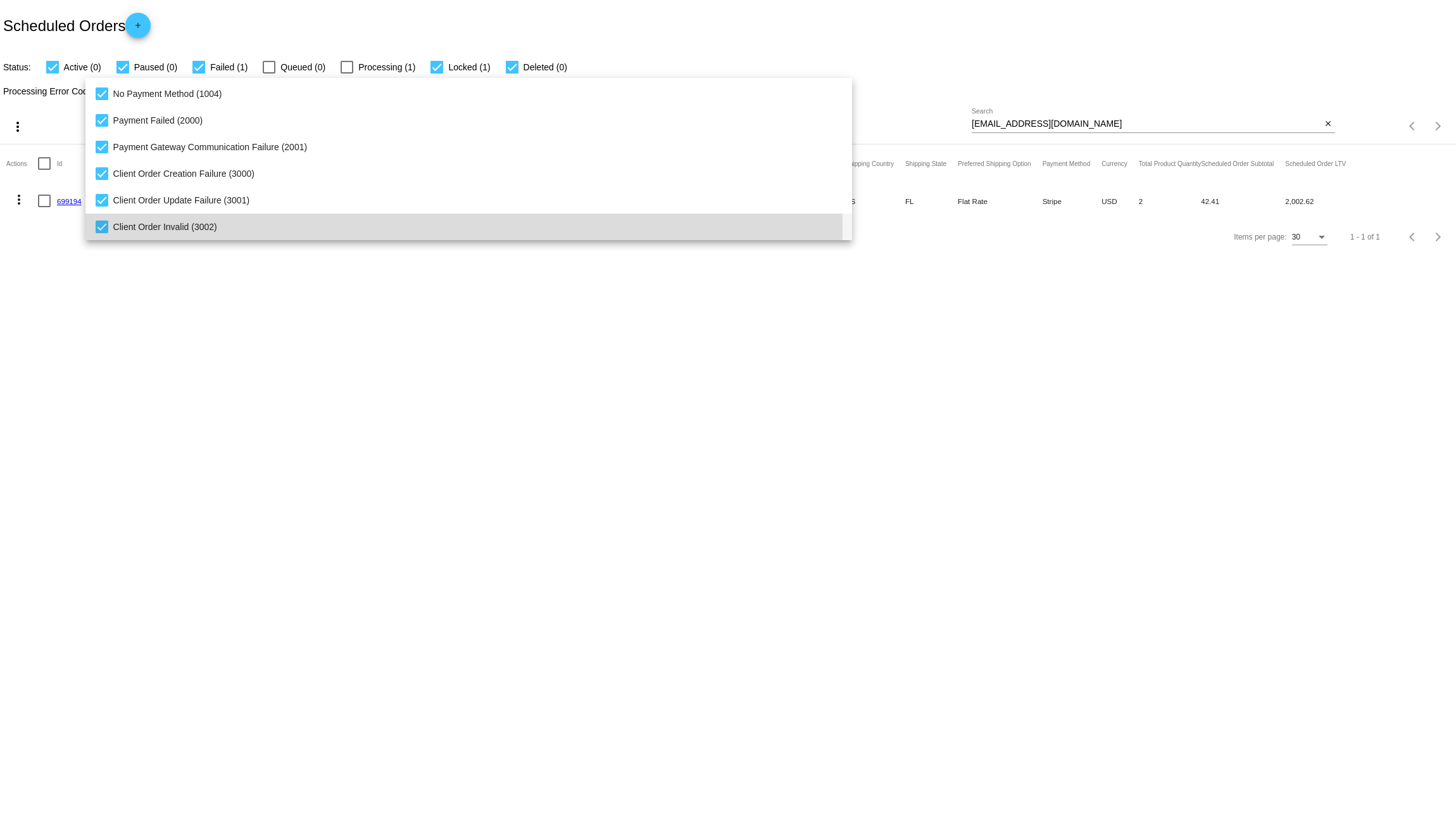
click at [394, 227] on span "Client Order Invalid (3002)" at bounding box center [478, 227] width 730 height 26
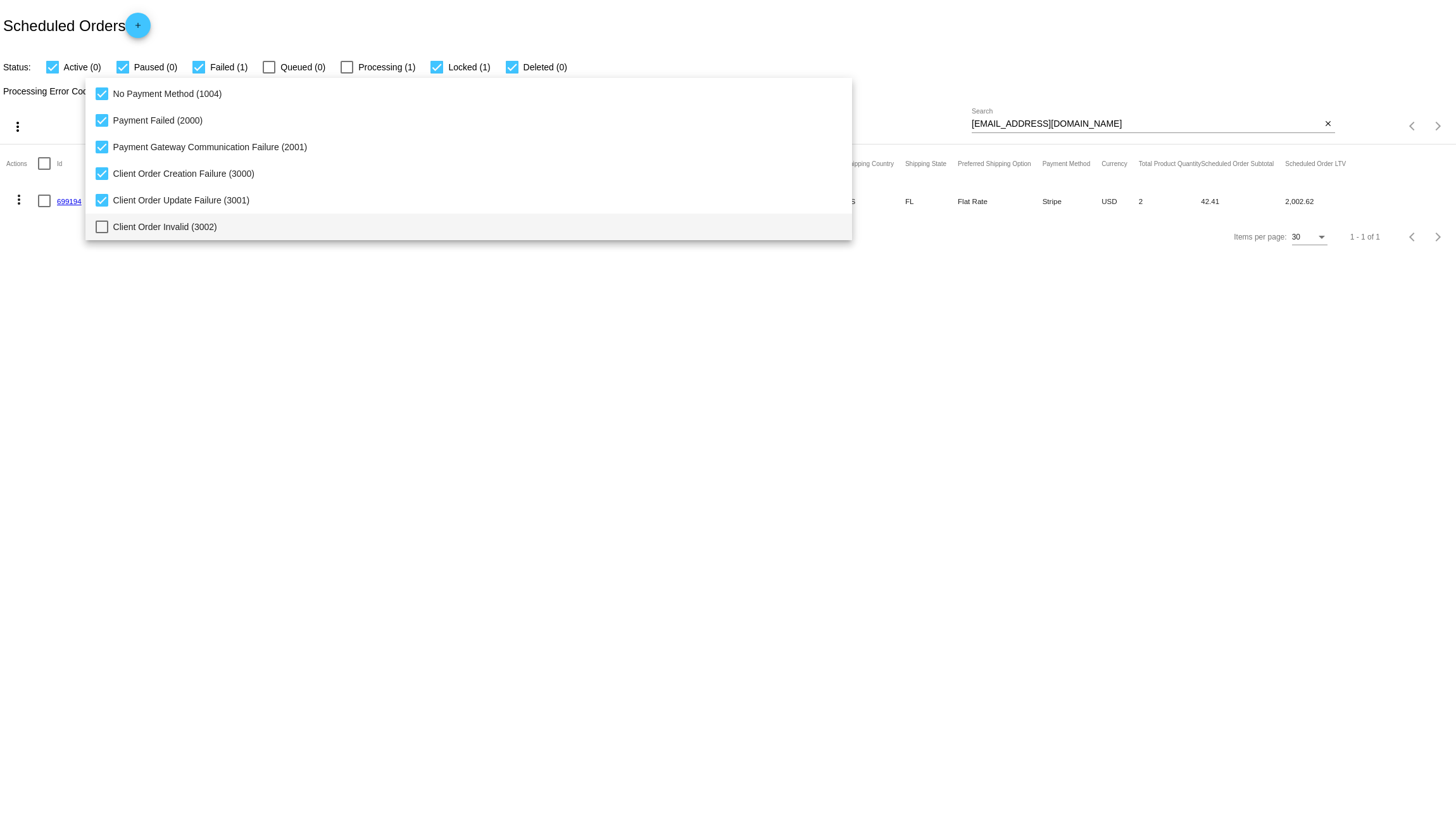
click at [386, 227] on span "Client Order Invalid (3002)" at bounding box center [478, 227] width 730 height 26
drag, startPoint x: 445, startPoint y: 365, endPoint x: 439, endPoint y: 364, distance: 6.1
click at [445, 363] on div at bounding box center [728, 413] width 1456 height 827
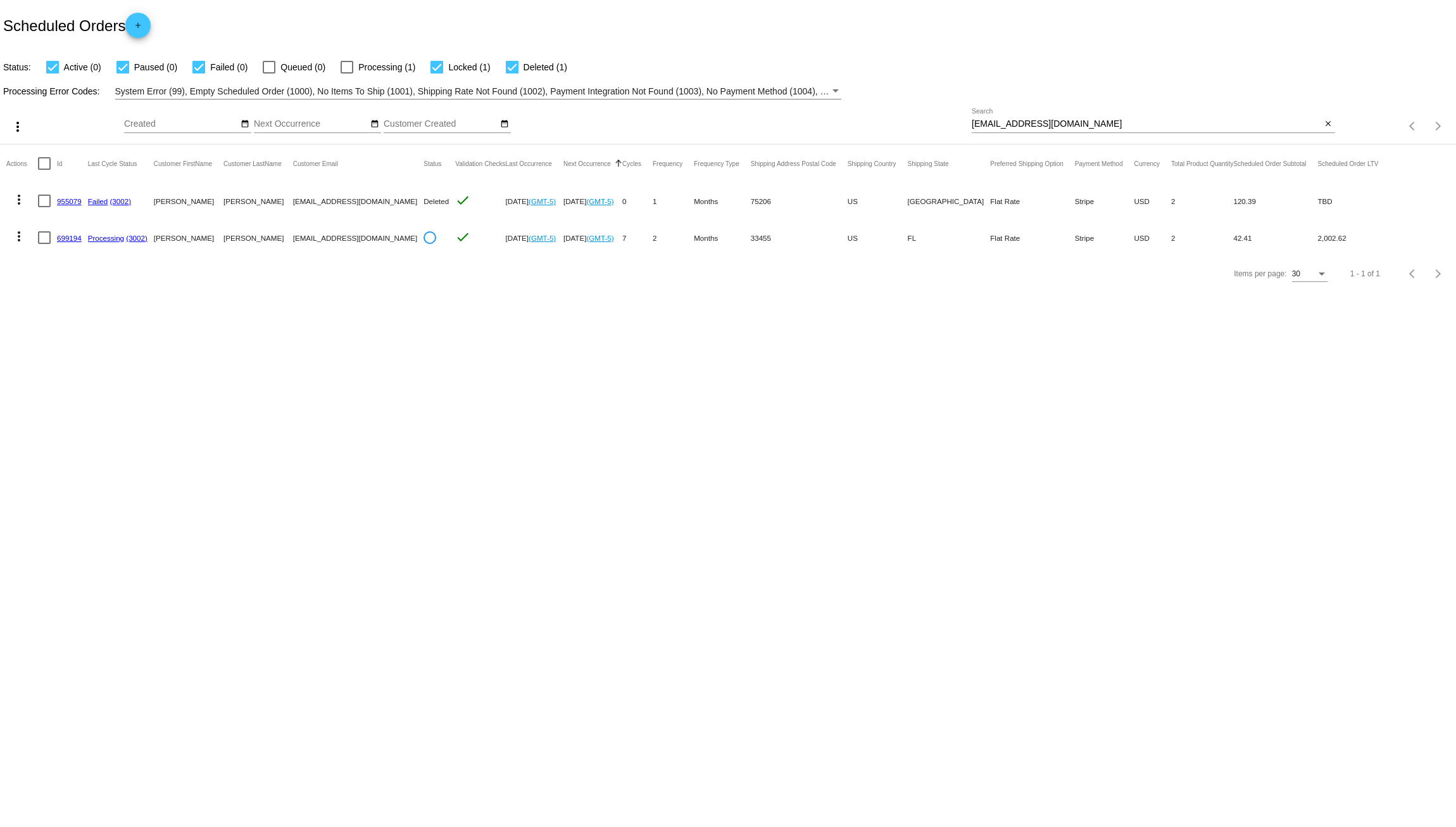
click at [511, 65] on div at bounding box center [512, 67] width 12 height 12
click at [511, 74] on input "Deleted (1)" at bounding box center [511, 74] width 1 height 1
checkbox input "false"
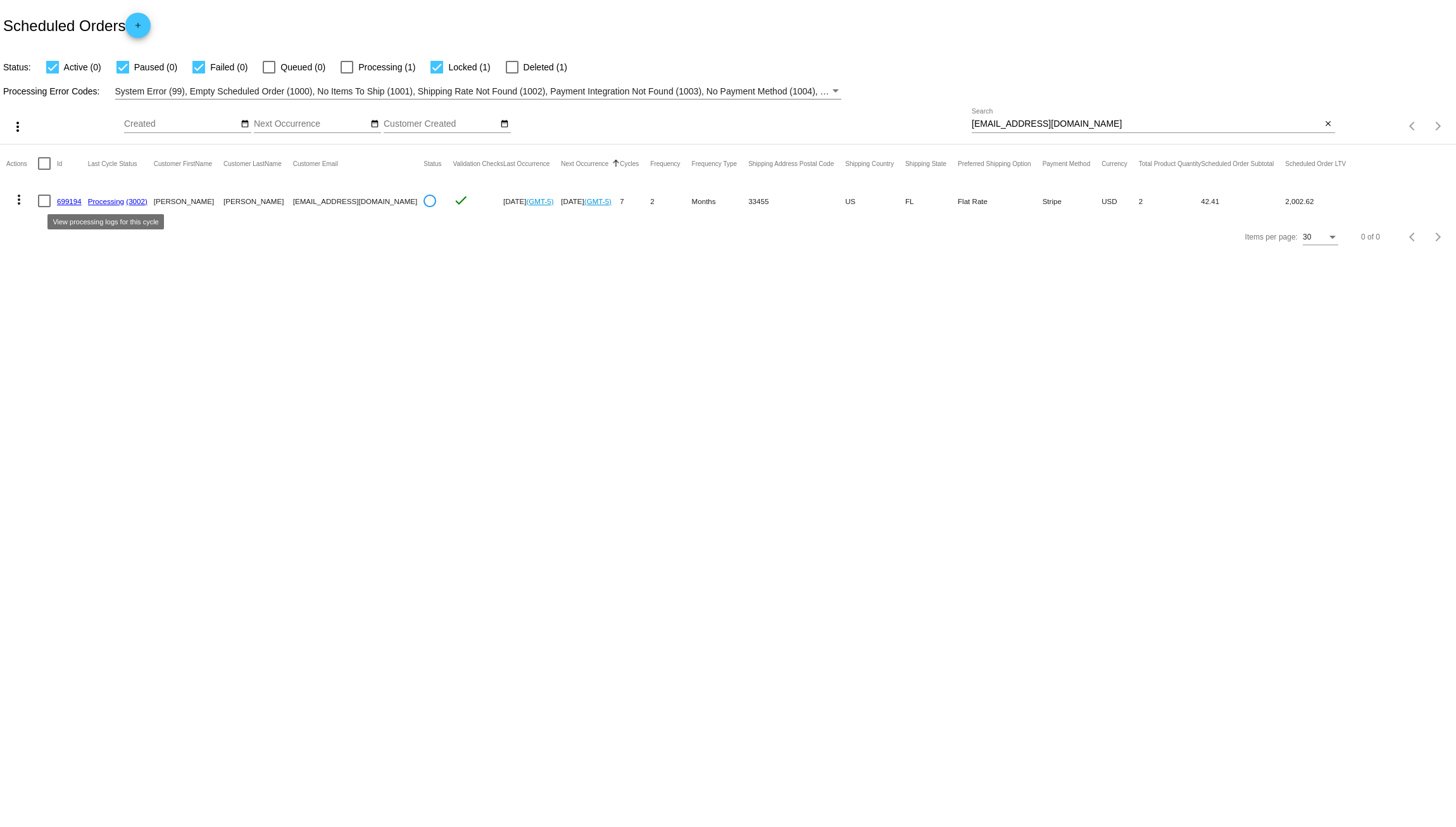
click at [55, 196] on mat-cell at bounding box center [47, 200] width 19 height 36
click at [75, 201] on link "699194" at bounding box center [69, 201] width 25 height 9
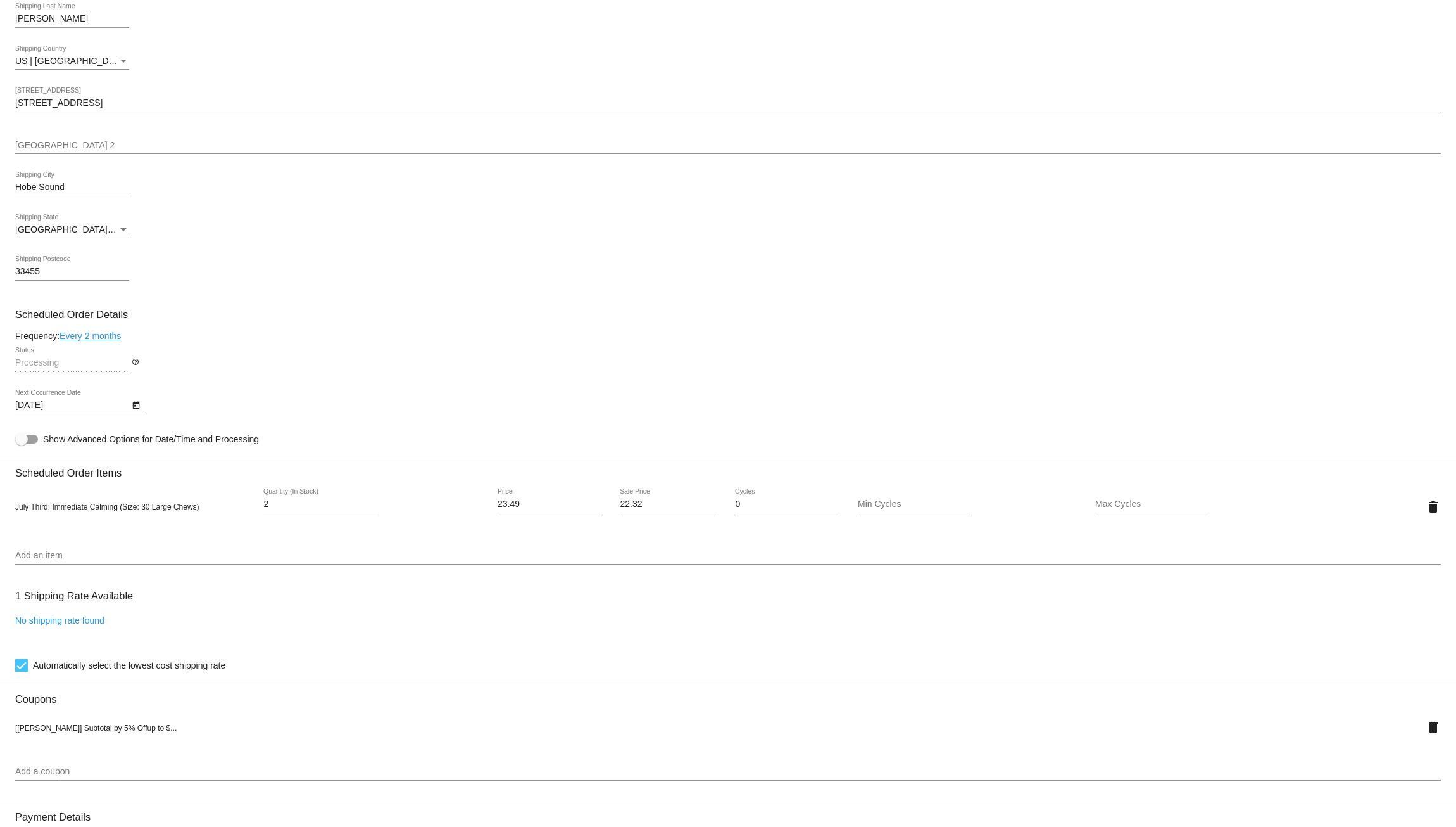
scroll to position [443, 0]
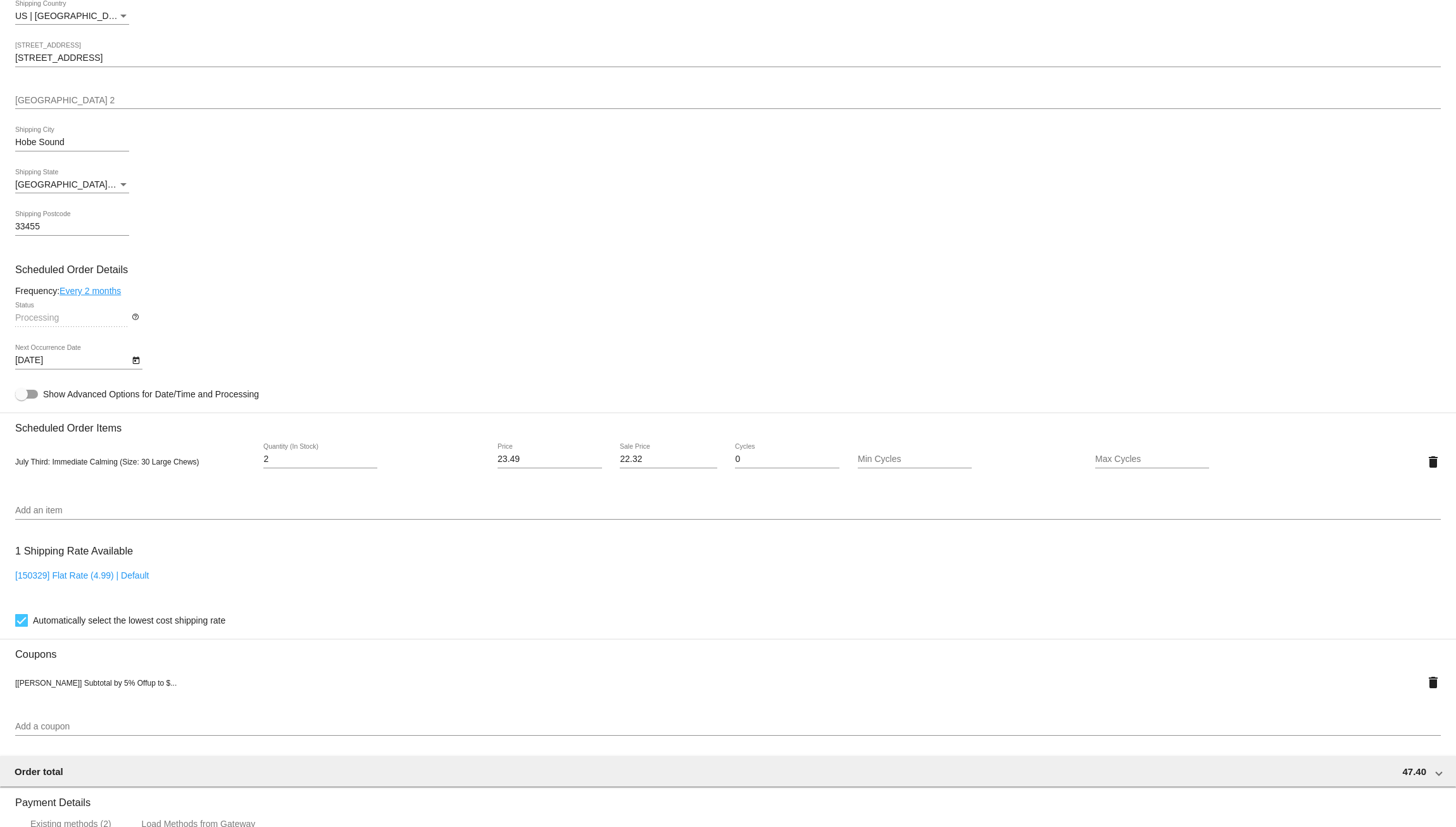
drag, startPoint x: 10, startPoint y: 467, endPoint x: 119, endPoint y: 473, distance: 109.2
click at [119, 473] on mat-card "Customer 4303683: Sherry Surman forestsprings@protonmail.com Customer Shipping …" at bounding box center [728, 453] width 1456 height 1312
copy span "July Third: Immediate Calming"
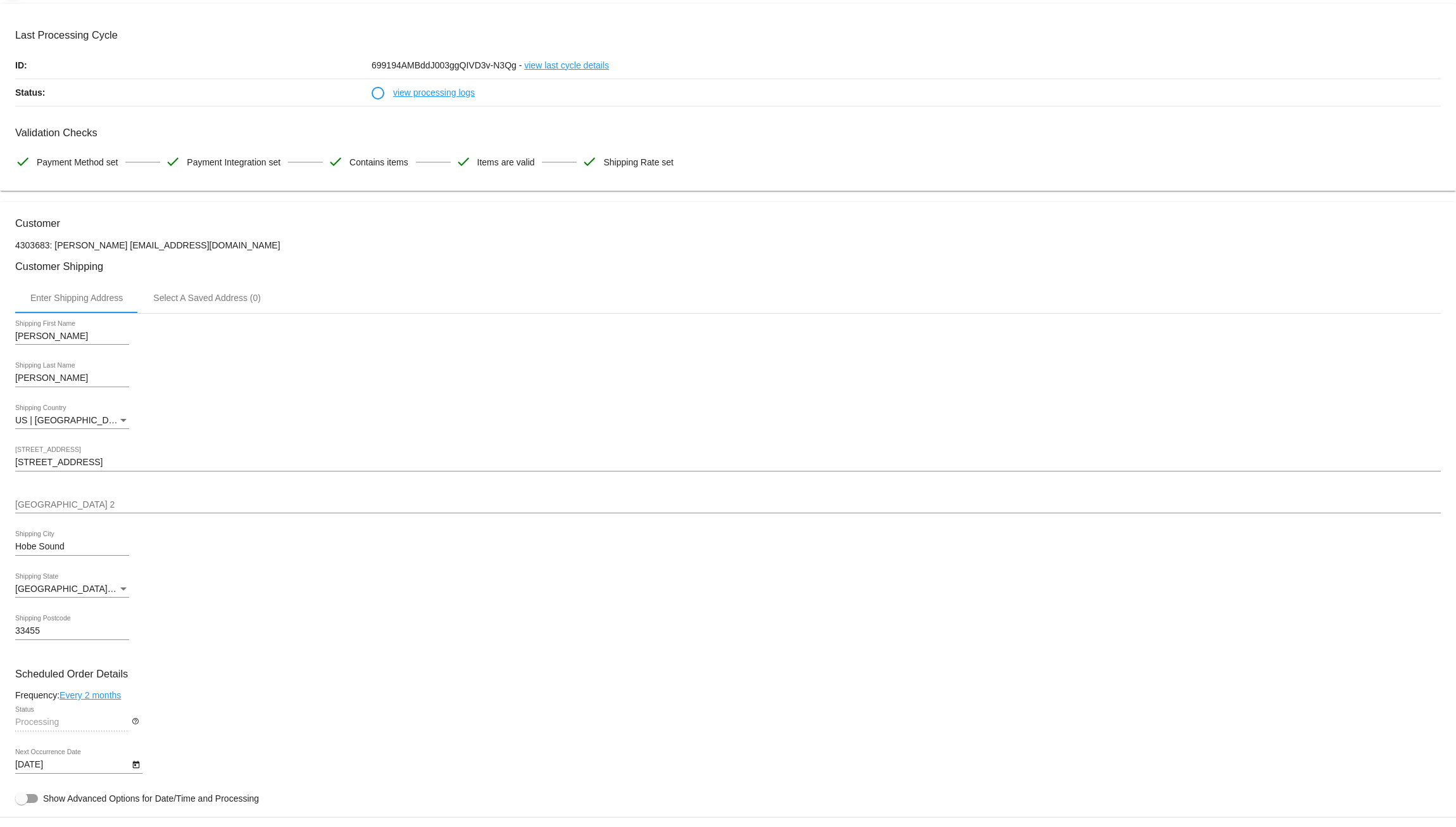
scroll to position [0, 0]
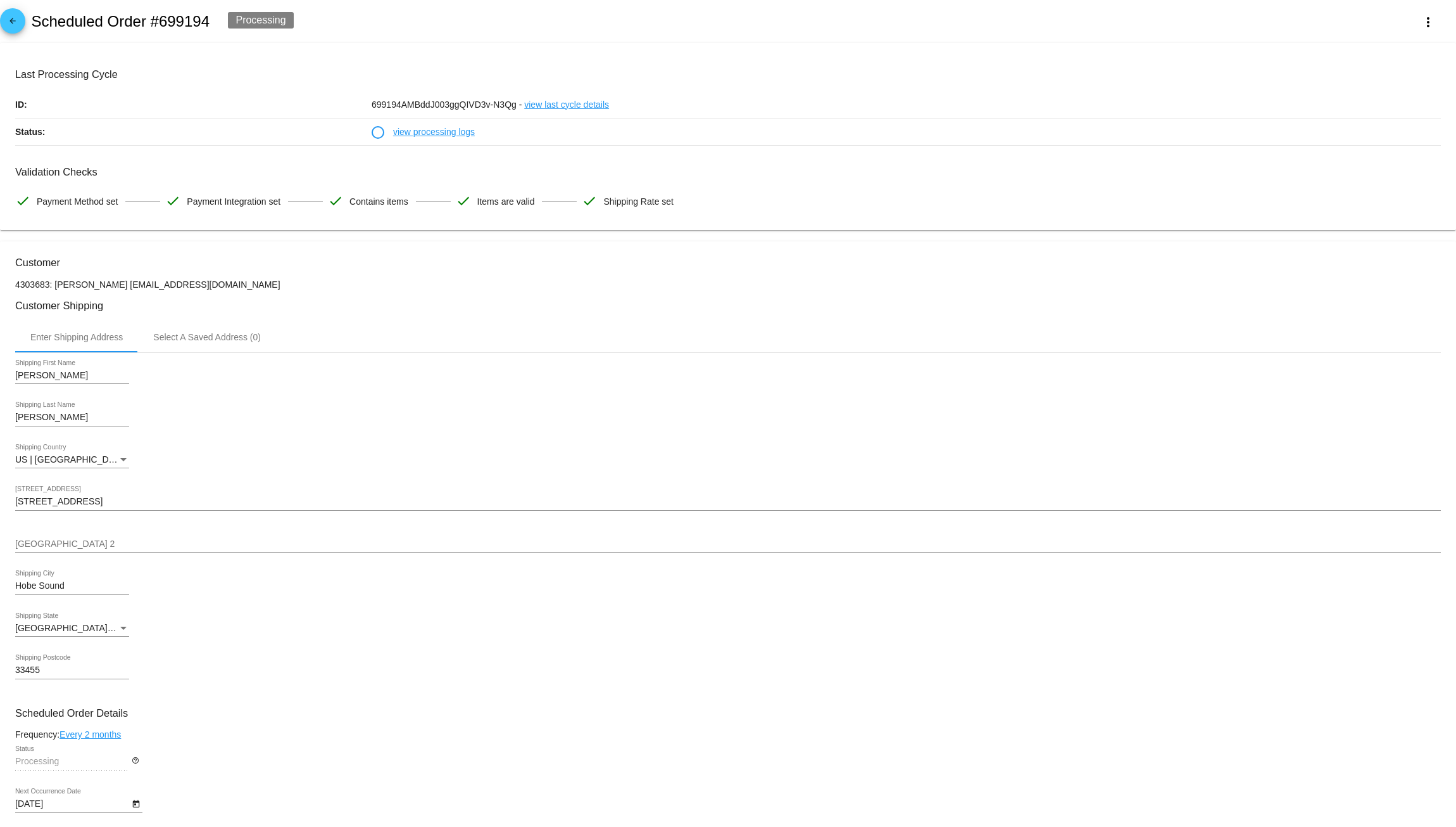
drag, startPoint x: 214, startPoint y: 21, endPoint x: 35, endPoint y: 15, distance: 179.1
click at [35, 15] on div "arrow_back Scheduled Order #699194 Processing more_vert" at bounding box center [728, 21] width 1456 height 43
copy h2 "Scheduled Order #699194"
click at [844, 207] on div "Validation Checks check Payment Method set check Payment Integration set check …" at bounding box center [728, 190] width 1426 height 49
click at [423, 134] on link "view processing logs" at bounding box center [434, 132] width 81 height 26
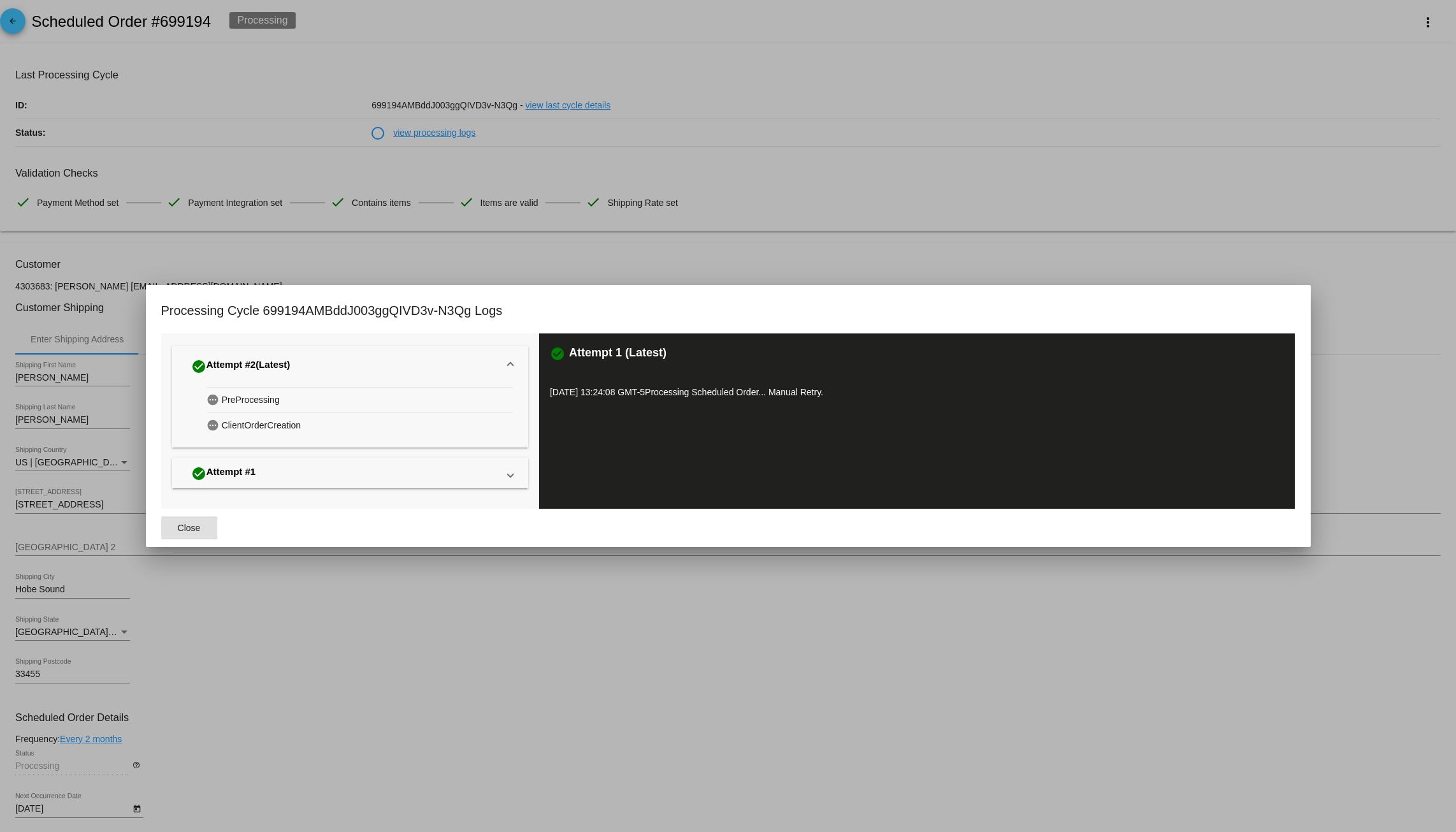
click at [191, 525] on span "Close" at bounding box center [189, 527] width 23 height 10
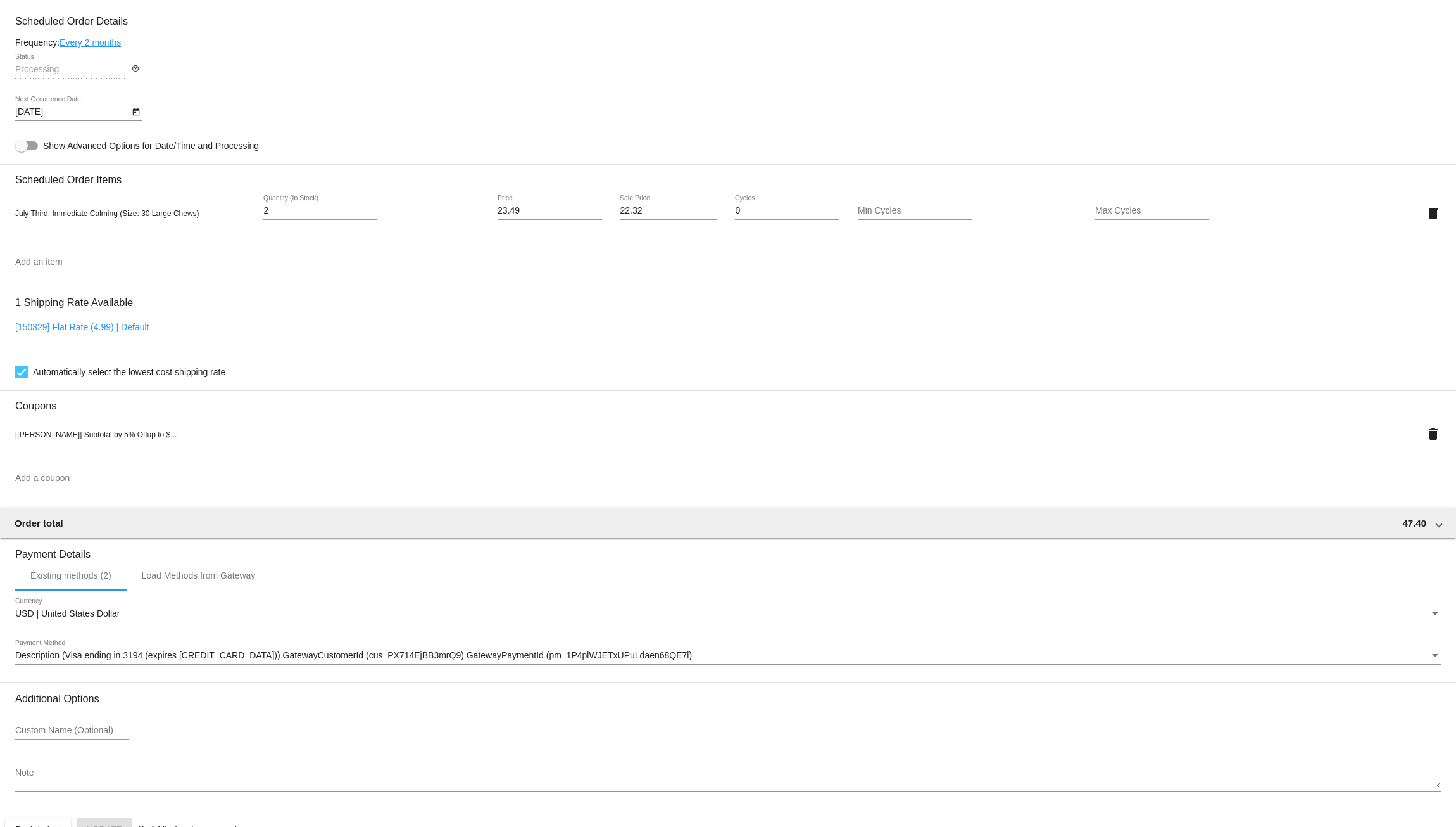
scroll to position [735, 0]
